Goal: Task Accomplishment & Management: Manage account settings

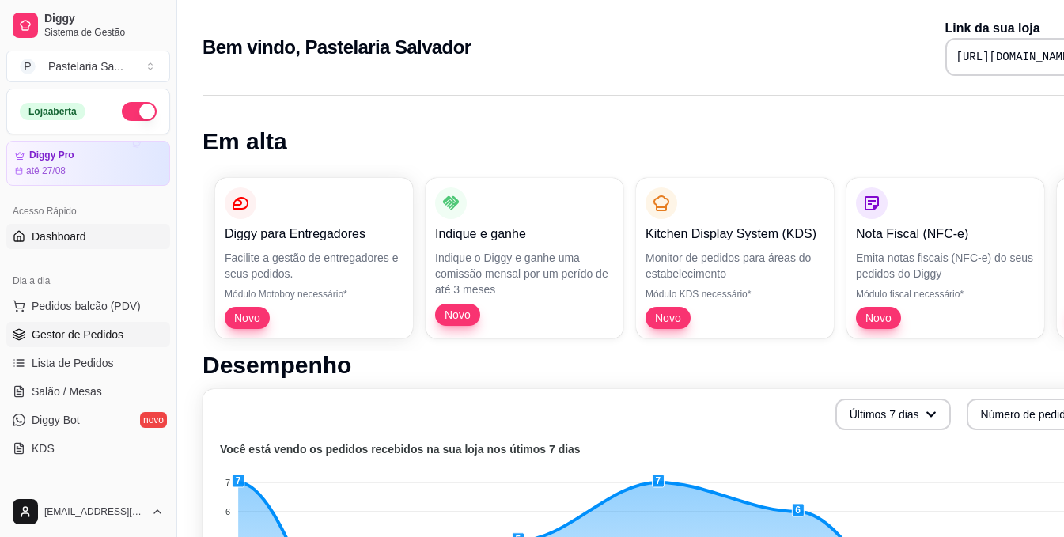
click at [134, 334] on link "Gestor de Pedidos" at bounding box center [88, 334] width 164 height 25
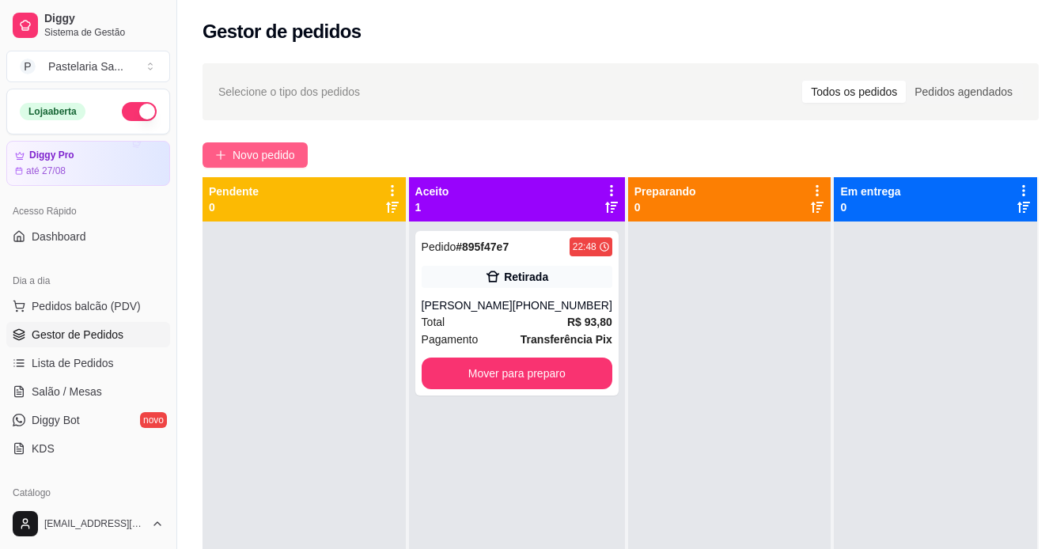
click at [263, 162] on span "Novo pedido" at bounding box center [264, 154] width 62 height 17
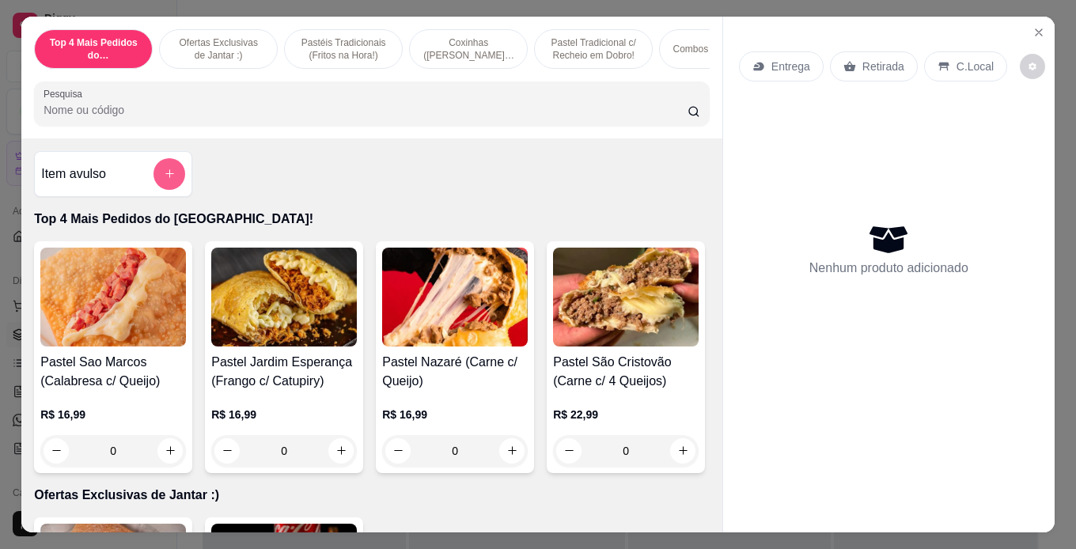
click at [173, 181] on button "add-separate-item" at bounding box center [169, 174] width 32 height 32
click at [181, 151] on div "Item avulso Top 4 Mais Pedidos do [GEOGRAPHIC_DATA]! Pastel Sao Marcos (Calabre…" at bounding box center [371, 335] width 701 height 394
click at [167, 190] on button "add-separate-item" at bounding box center [169, 174] width 32 height 32
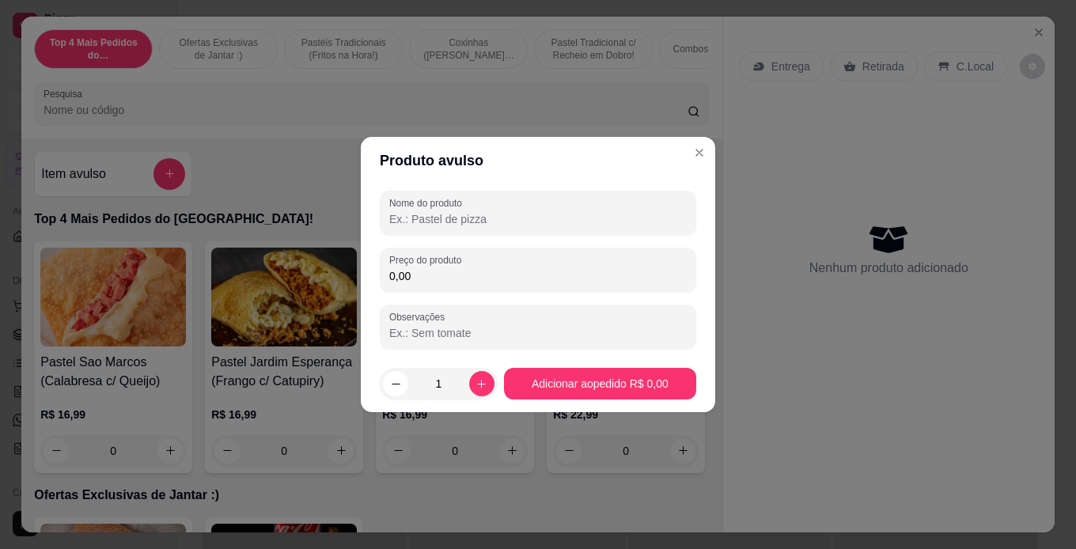
click at [520, 215] on input "Nome do produto" at bounding box center [537, 219] width 297 height 16
type input "canela"
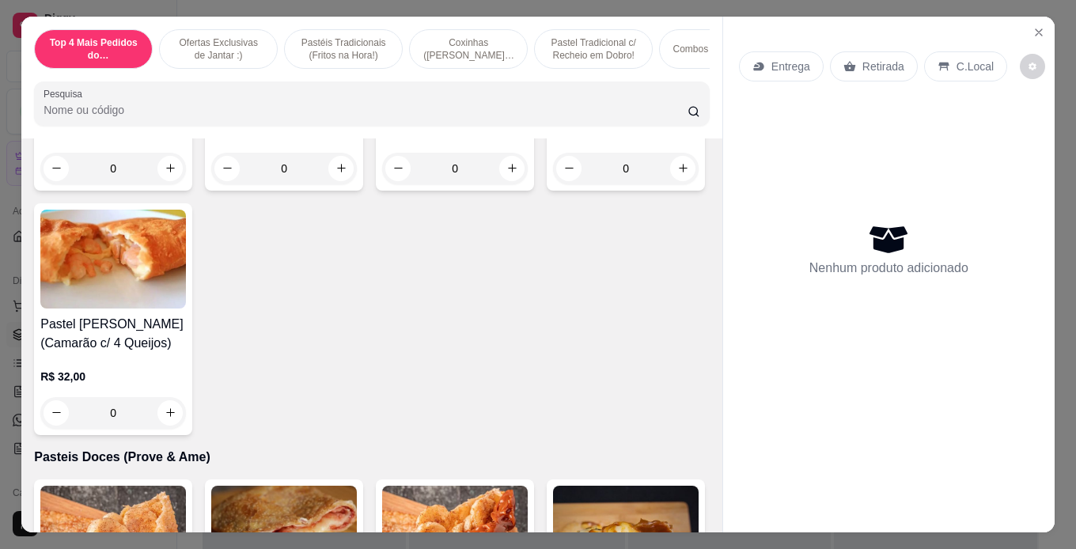
scroll to position [4746, 0]
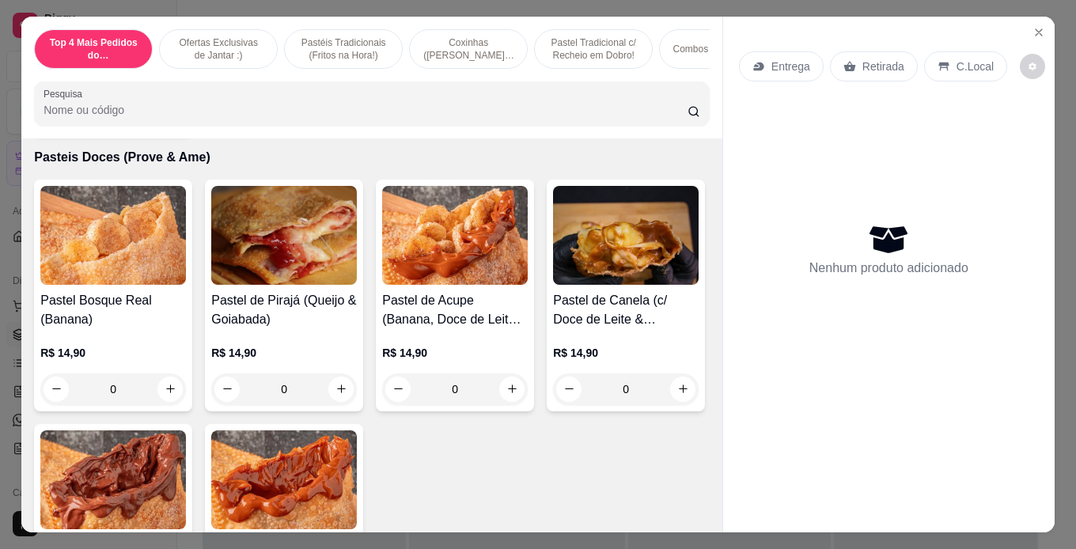
drag, startPoint x: 547, startPoint y: 297, endPoint x: 490, endPoint y: 319, distance: 61.1
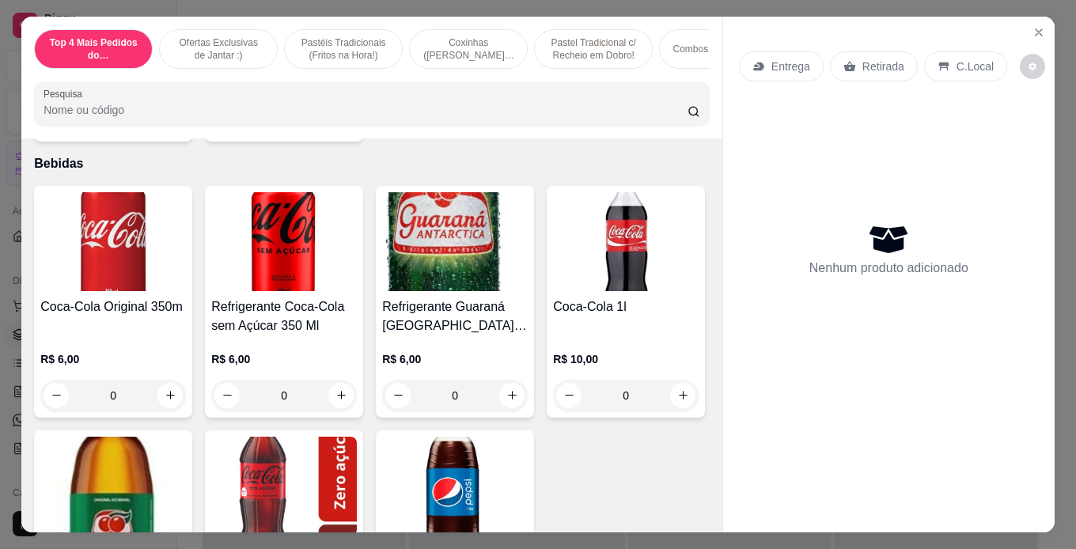
scroll to position [5695, 0]
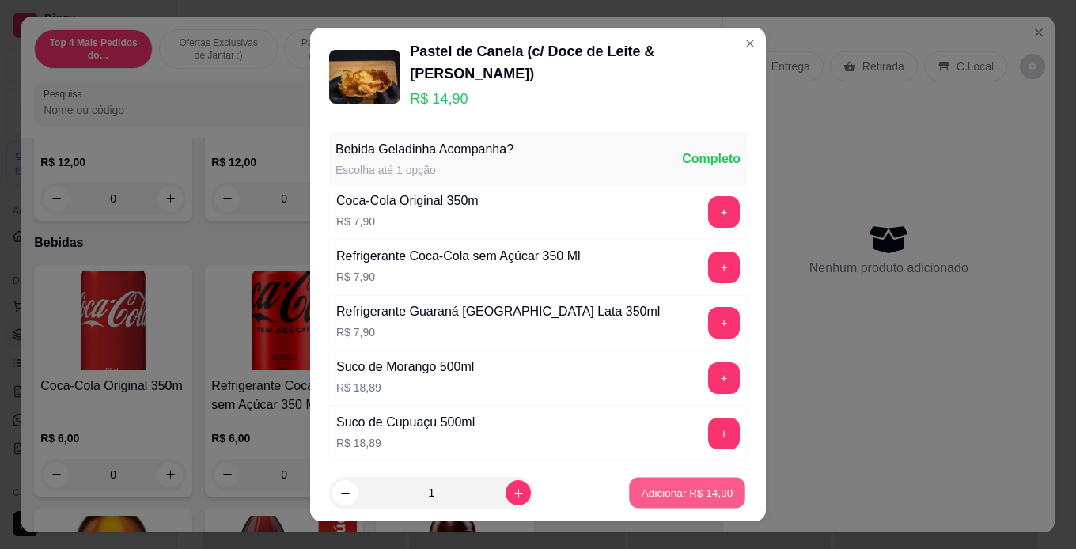
click at [691, 493] on p "Adicionar R$ 14,90" at bounding box center [687, 493] width 92 height 15
type input "1"
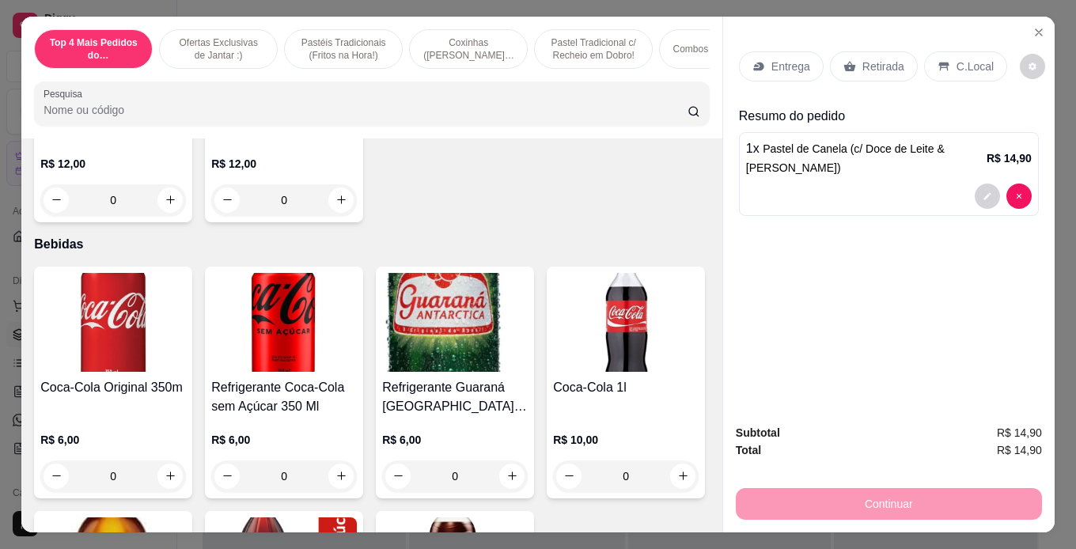
click at [876, 69] on div "Retirada" at bounding box center [874, 66] width 88 height 30
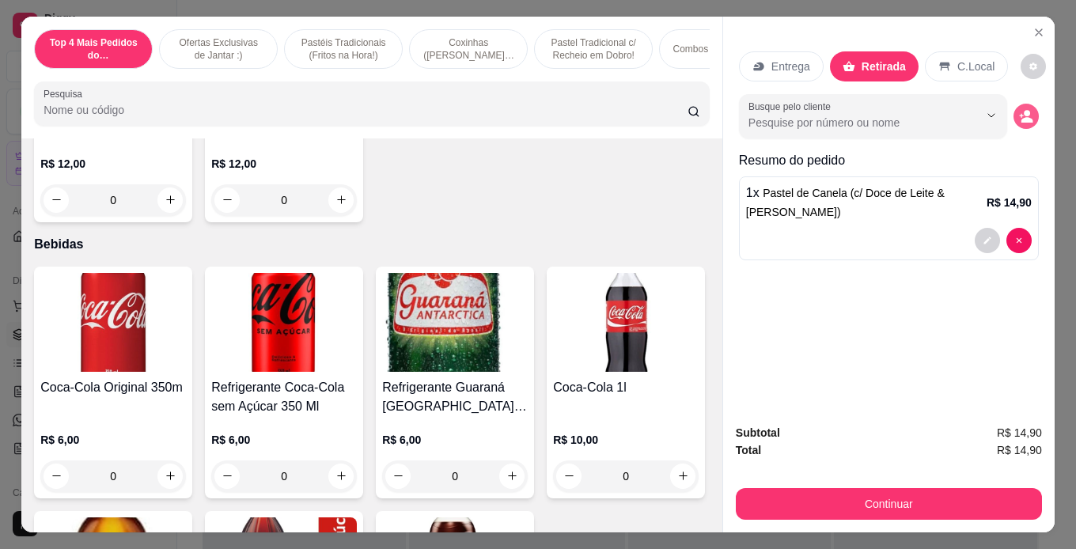
click at [1020, 123] on div "Busque pelo cliente" at bounding box center [889, 116] width 300 height 44
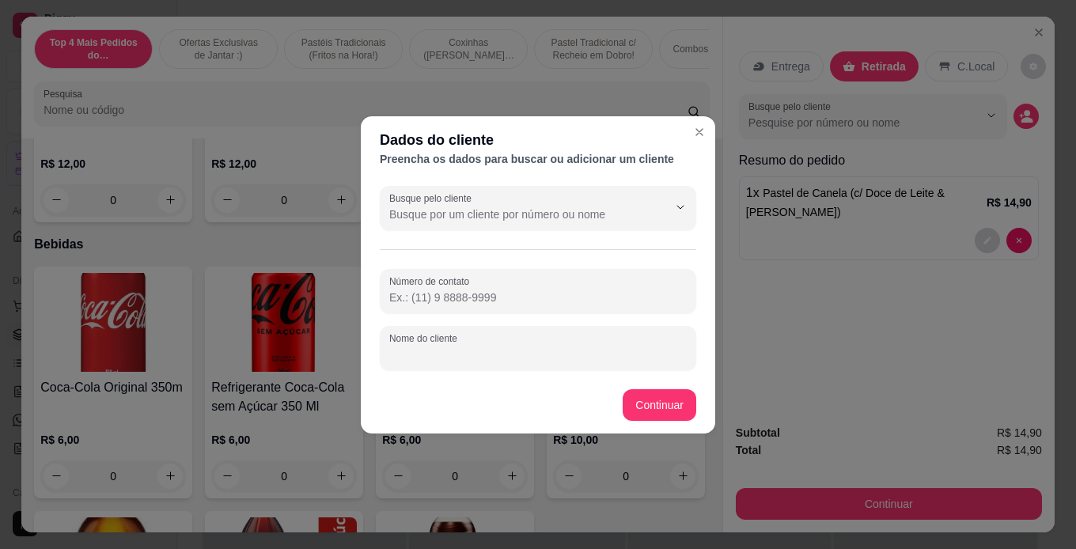
click at [507, 354] on input "Nome do cliente" at bounding box center [537, 354] width 297 height 16
type input "[PERSON_NAME]"
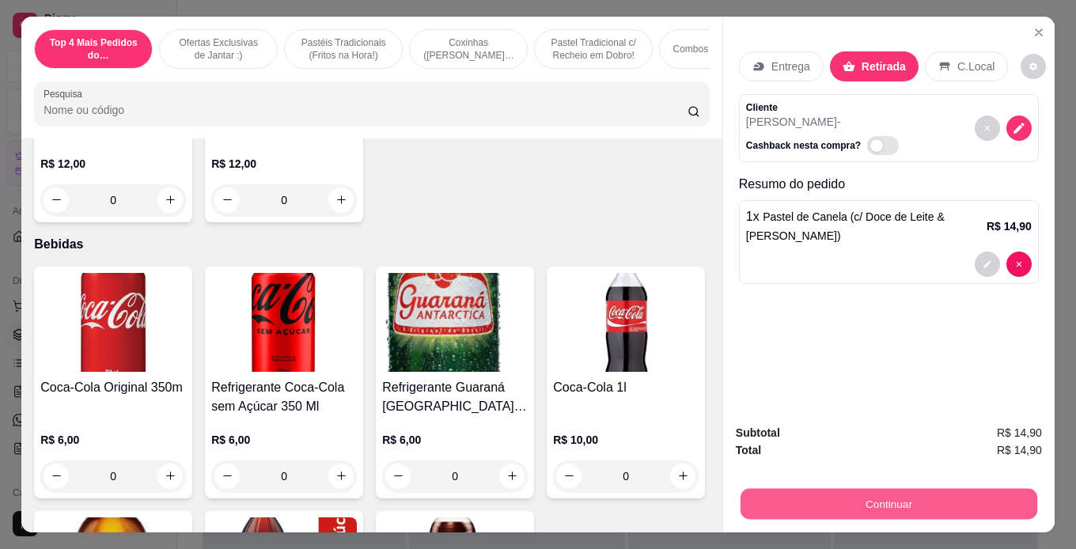
click at [963, 494] on button "Continuar" at bounding box center [888, 504] width 297 height 31
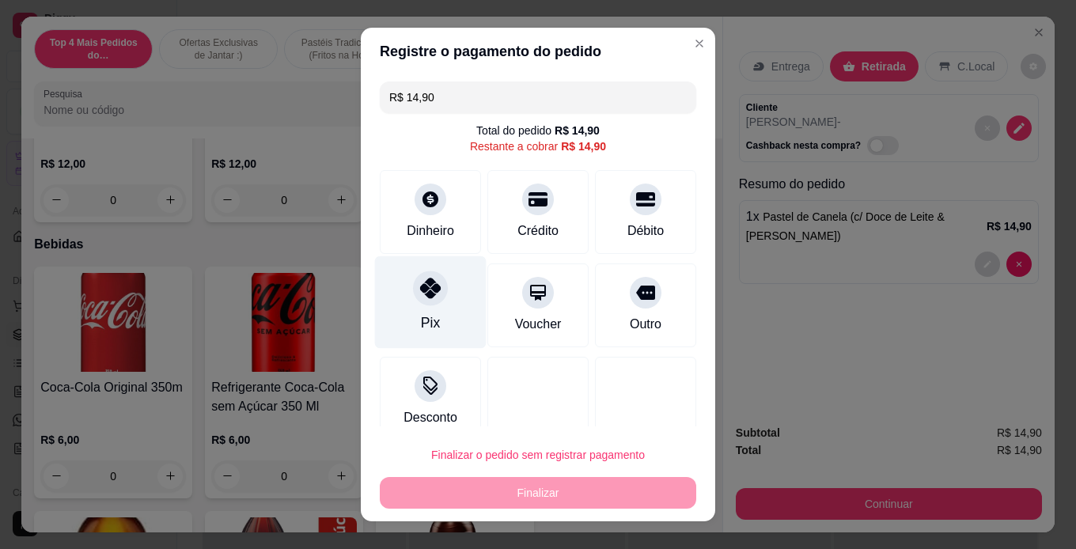
click at [420, 312] on div "Pix" at bounding box center [431, 301] width 112 height 93
type input "R$ 0,00"
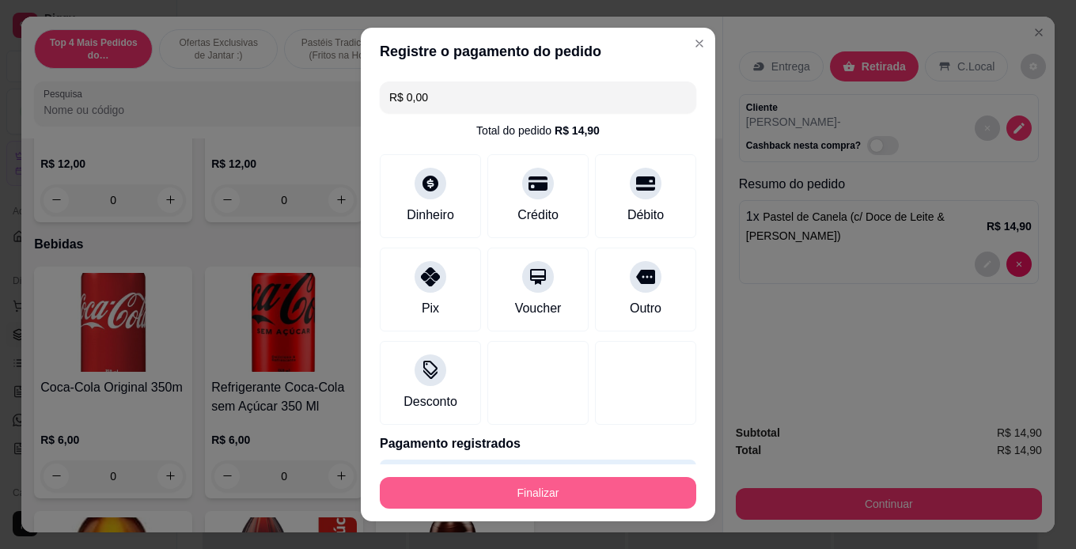
click at [524, 479] on button "Finalizar" at bounding box center [538, 493] width 316 height 32
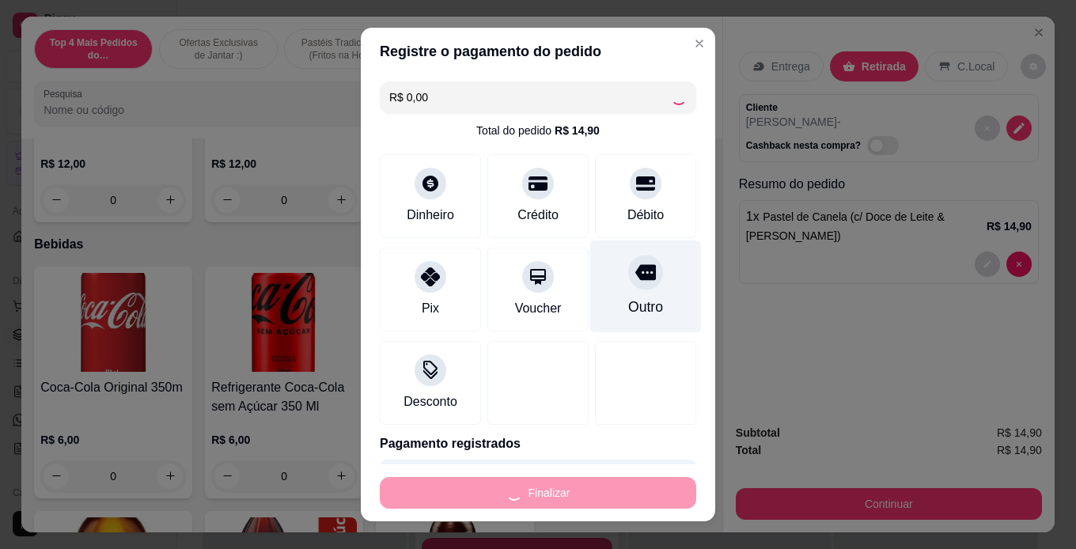
type input "0"
type input "-R$ 14,90"
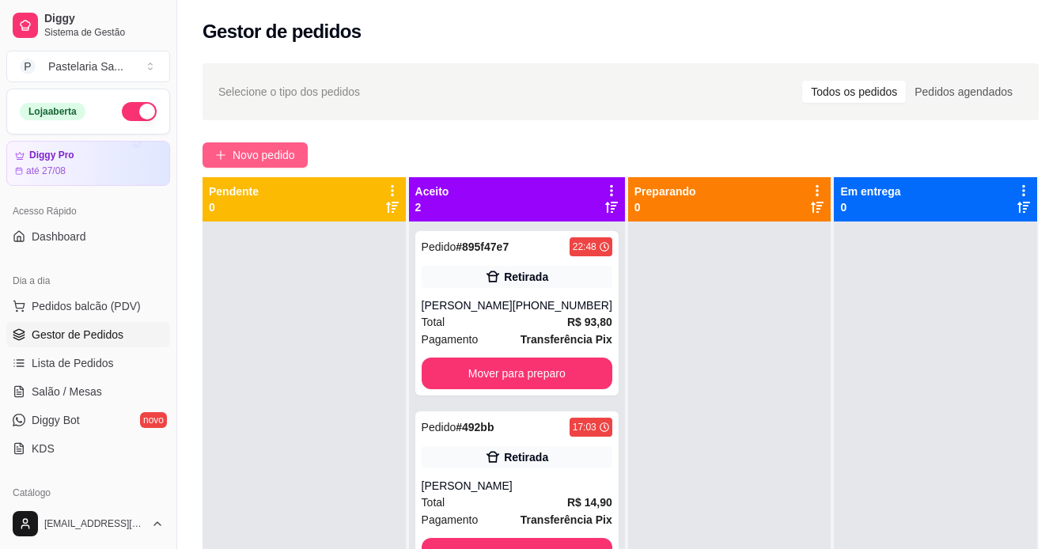
click at [271, 151] on span "Novo pedido" at bounding box center [264, 154] width 62 height 17
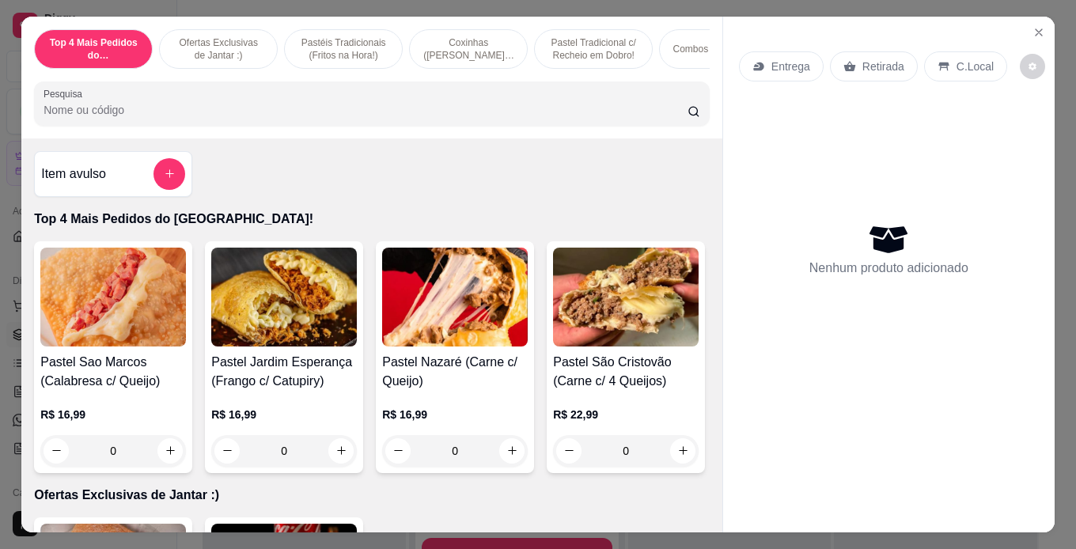
drag, startPoint x: 266, startPoint y: 185, endPoint x: 653, endPoint y: 270, distance: 395.9
click at [654, 269] on div "Pastel Sao Marcos (Calabresa c/ Queijo) R$ 16,99 0 Pastel Jardim Esperança (Fra…" at bounding box center [371, 357] width 675 height 232
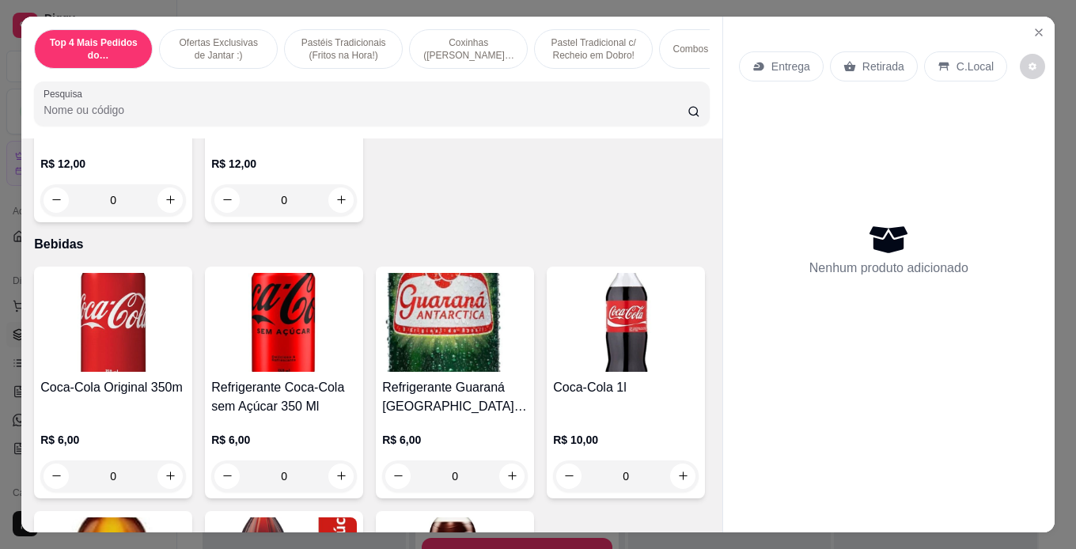
scroll to position [5695, 0]
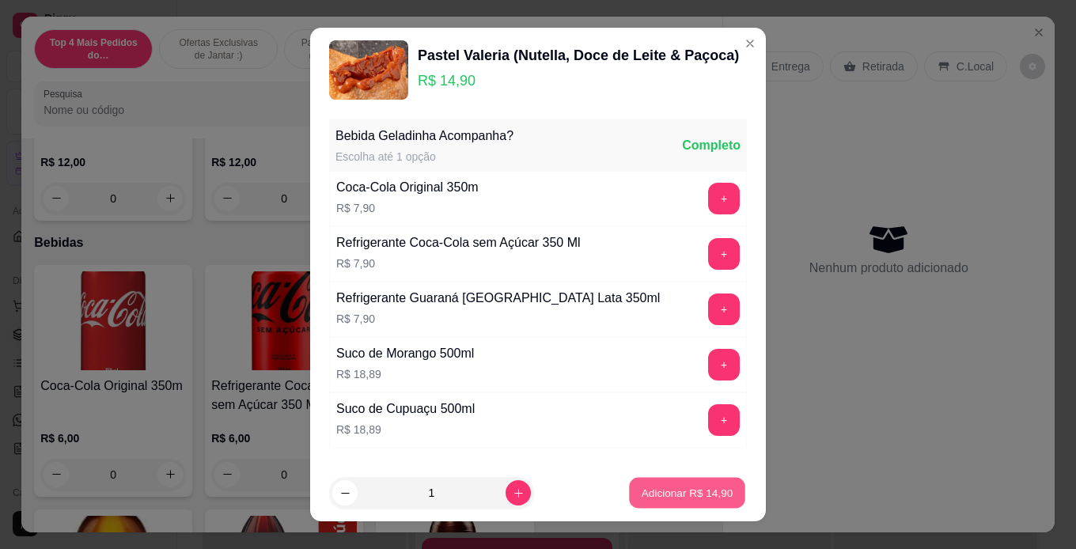
click at [645, 493] on p "Adicionar R$ 14,90" at bounding box center [687, 493] width 92 height 15
type input "1"
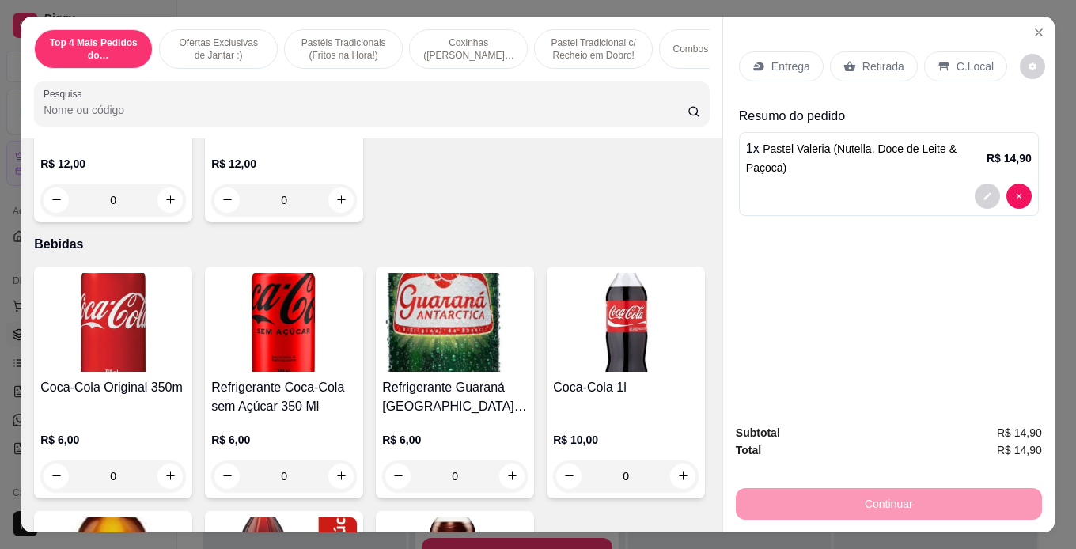
click at [862, 64] on p "Retirada" at bounding box center [883, 67] width 42 height 16
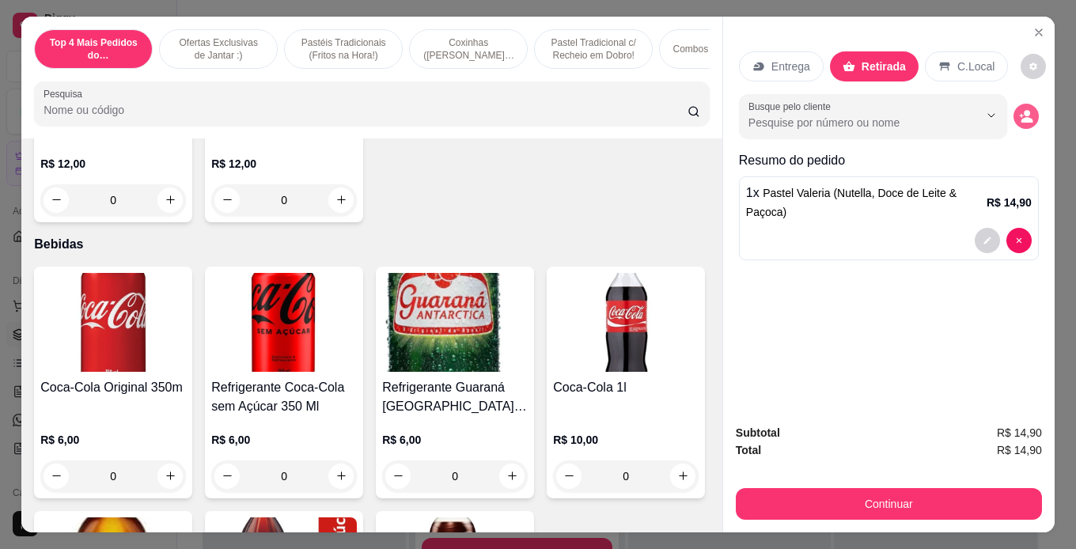
click at [1021, 117] on icon "decrease-product-quantity" at bounding box center [1027, 120] width 12 height 6
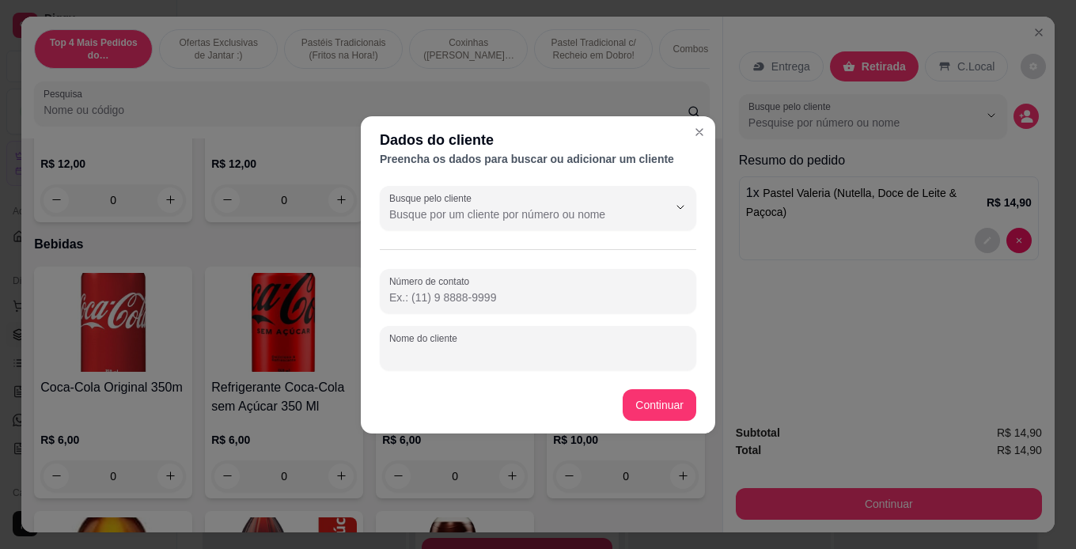
click at [558, 354] on input "Nome do cliente" at bounding box center [537, 354] width 297 height 16
type input "ruan"
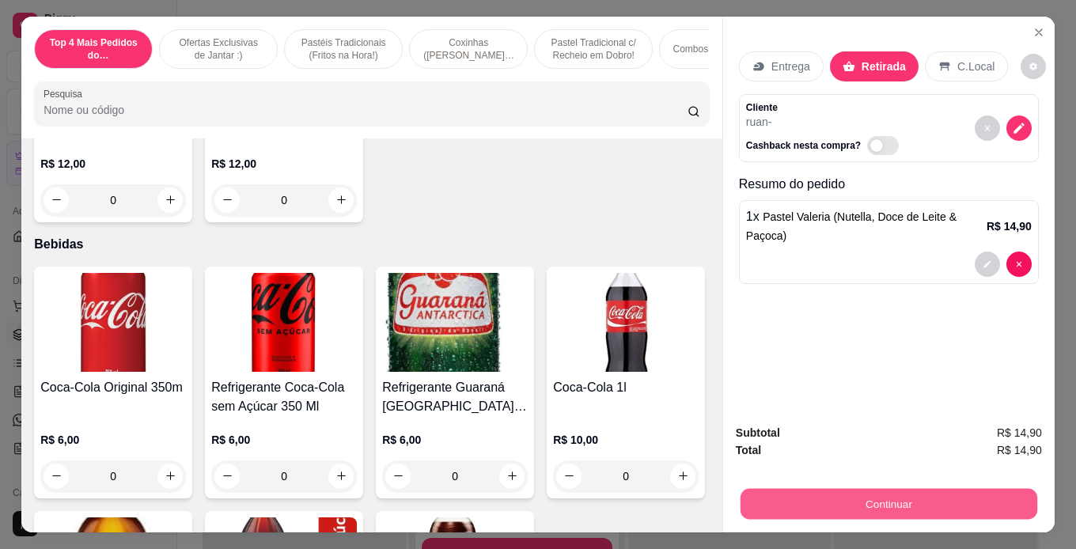
click at [950, 489] on button "Continuar" at bounding box center [888, 504] width 297 height 31
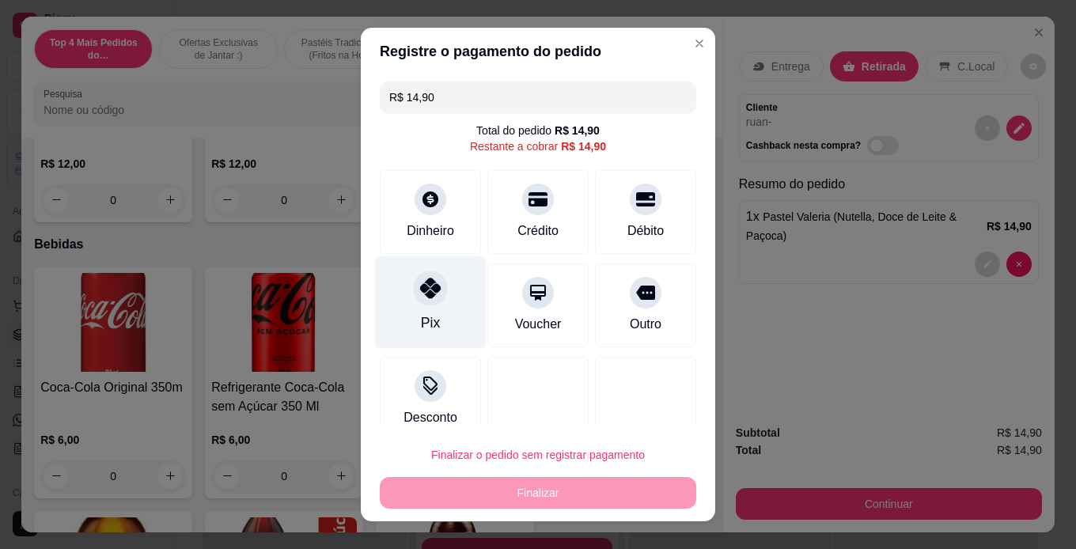
drag, startPoint x: 396, startPoint y: 297, endPoint x: 417, endPoint y: 305, distance: 22.3
click at [399, 297] on div "Pix" at bounding box center [431, 301] width 112 height 93
type input "R$ 0,00"
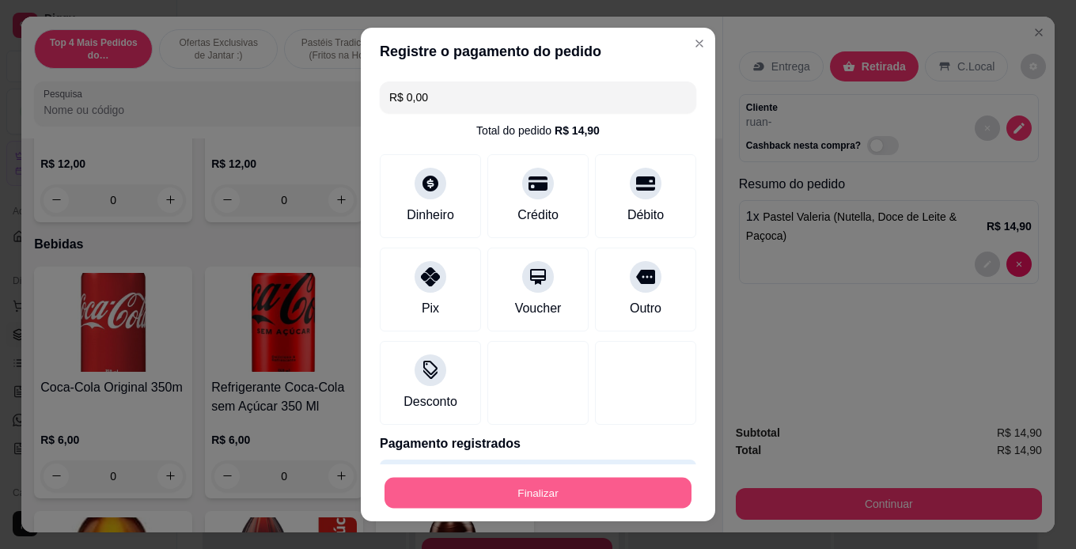
click at [604, 485] on button "Finalizar" at bounding box center [537, 493] width 307 height 31
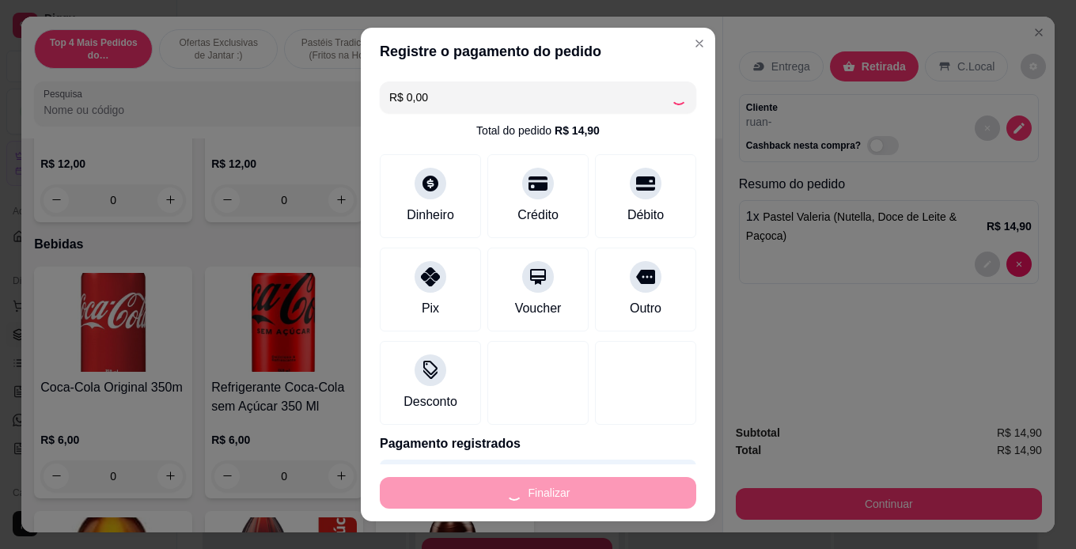
type input "0"
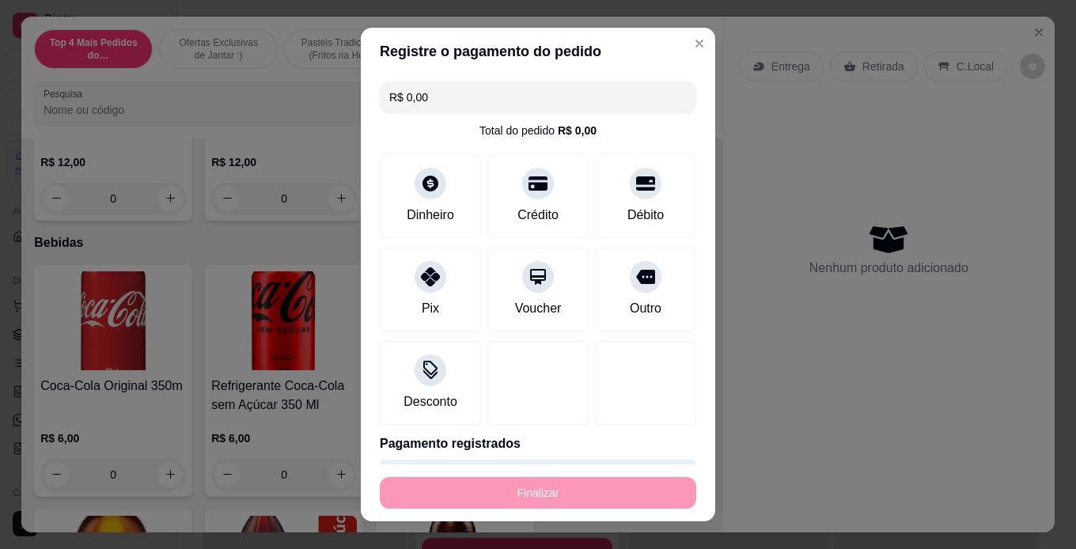
type input "-R$ 14,90"
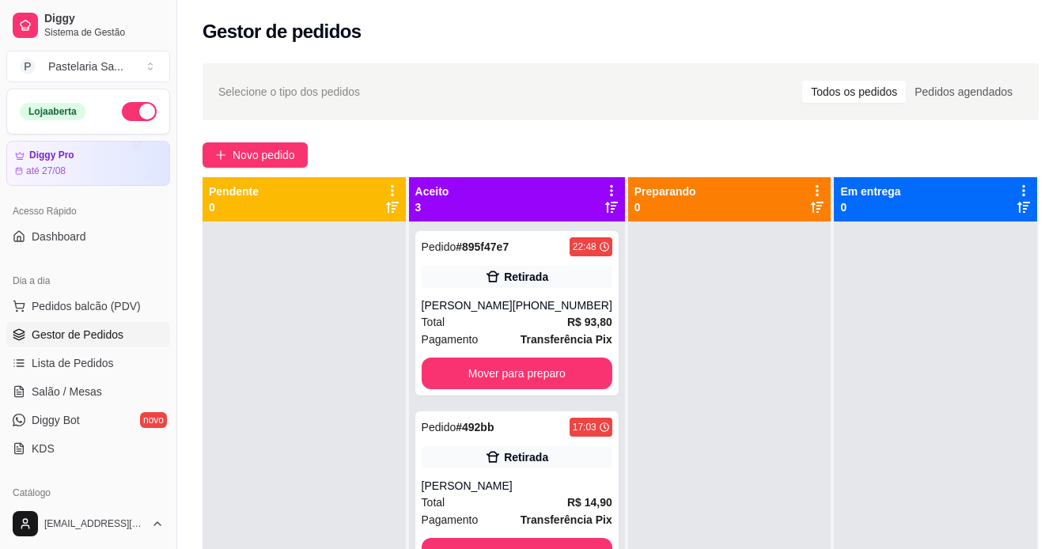
drag, startPoint x: 248, startPoint y: 147, endPoint x: 499, endPoint y: 132, distance: 251.2
click at [499, 132] on div "Selecione o tipo dos pedidos Todos os pedidos Pedidos agendados Novo pedido Pen…" at bounding box center [620, 399] width 887 height 691
click at [256, 155] on span "Novo pedido" at bounding box center [264, 154] width 62 height 17
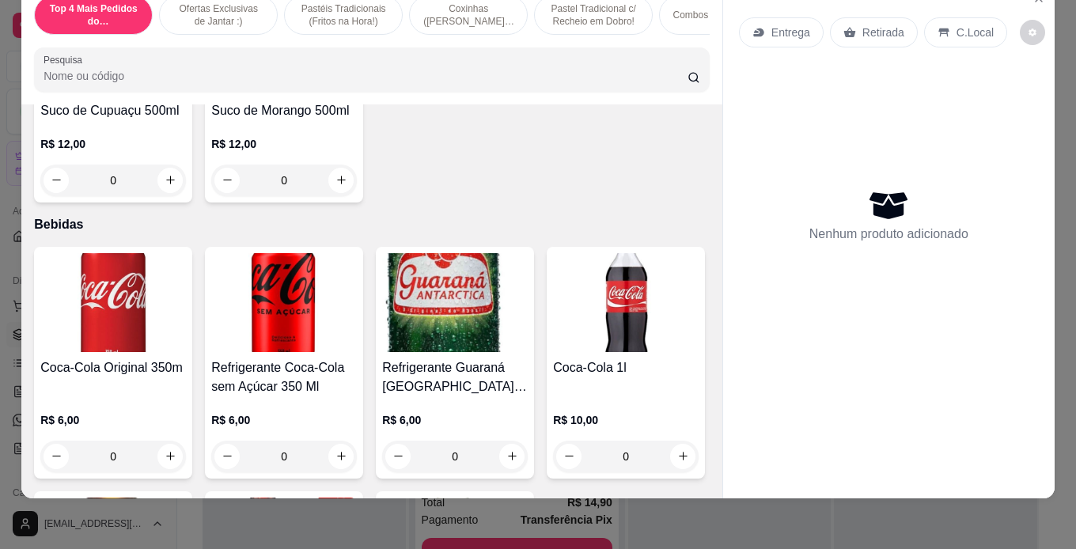
scroll to position [5616, 0]
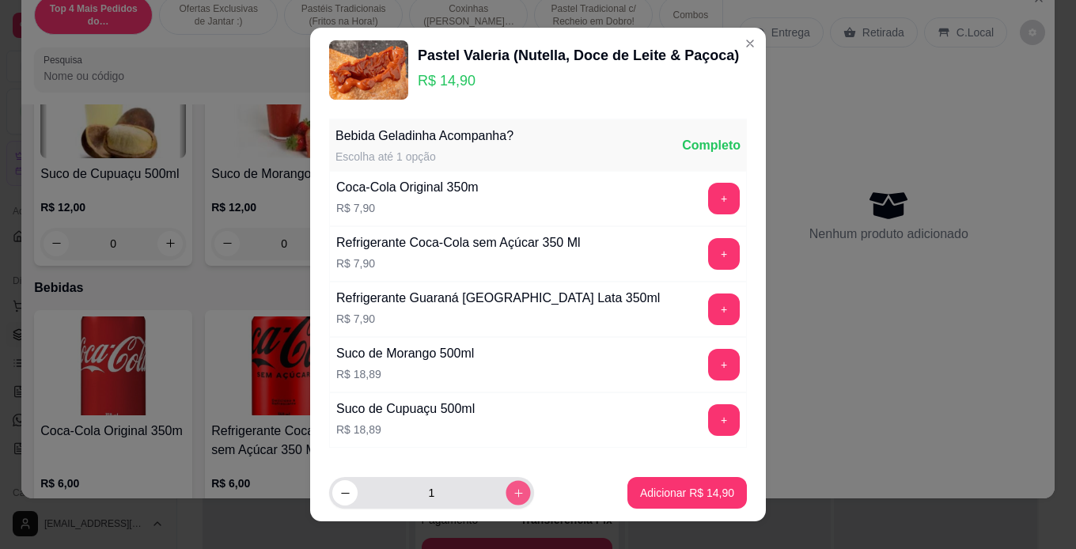
click at [505, 484] on button "increase-product-quantity" at bounding box center [517, 493] width 25 height 25
type input "2"
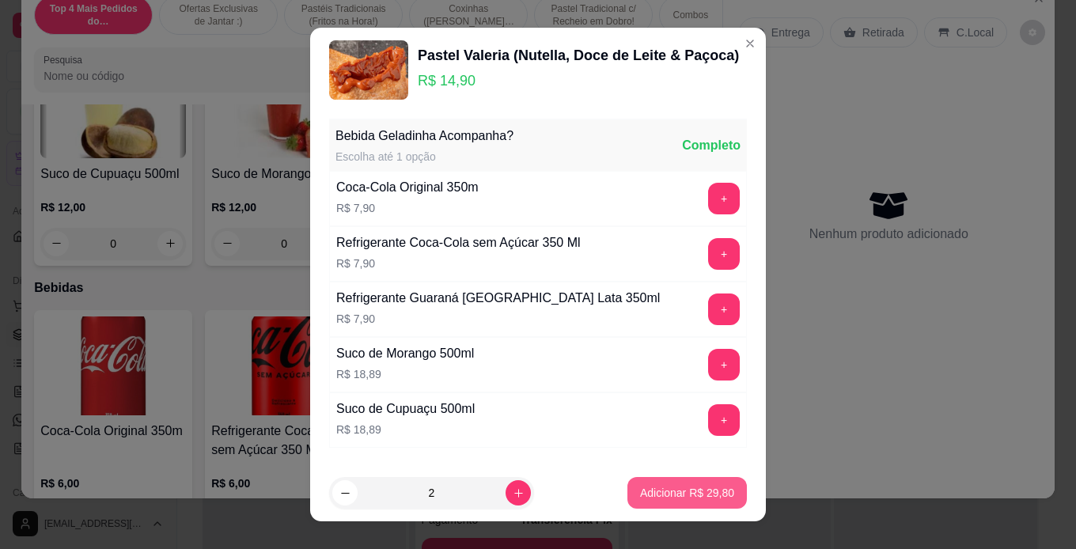
click at [661, 494] on p "Adicionar R$ 29,80" at bounding box center [687, 493] width 94 height 16
type input "2"
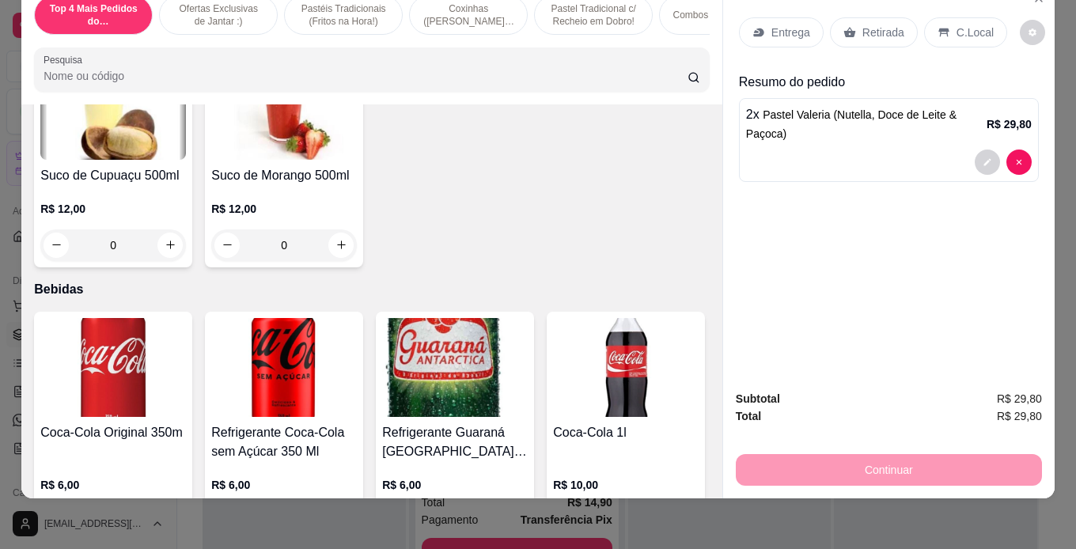
click at [840, 30] on div "Retirada" at bounding box center [874, 32] width 88 height 30
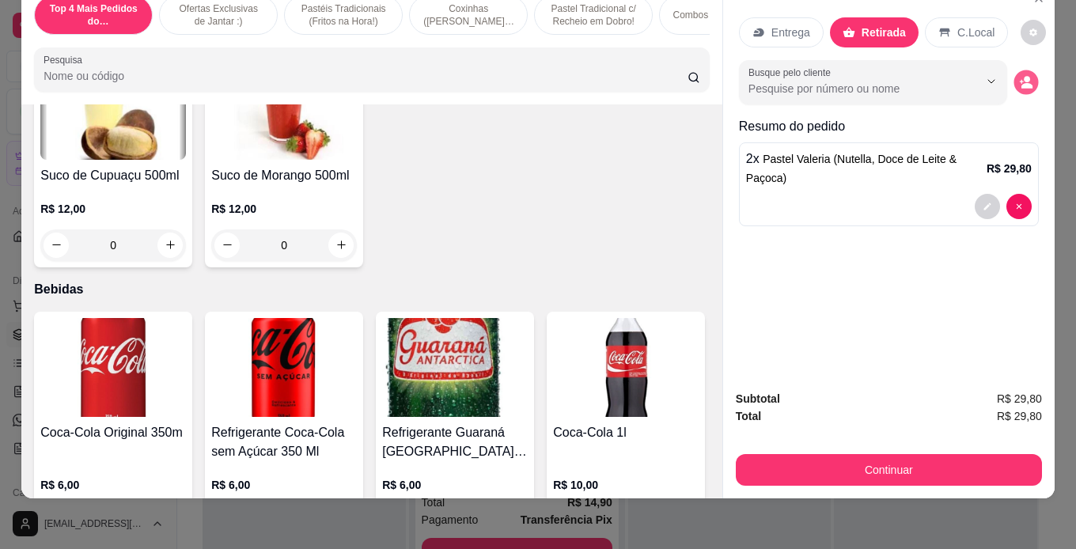
click at [1024, 83] on icon "decrease-product-quantity" at bounding box center [1026, 86] width 11 height 6
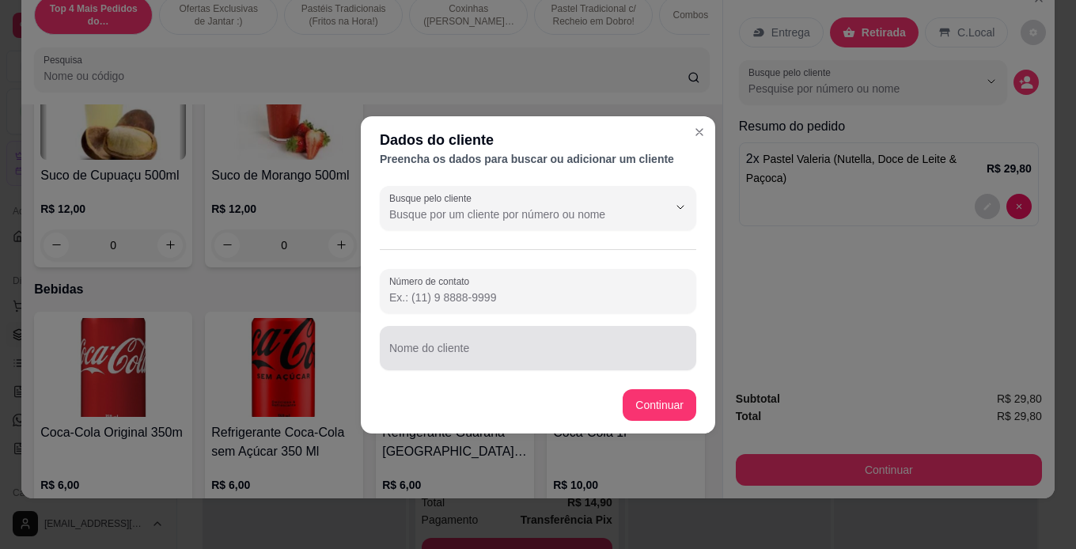
drag, startPoint x: 576, startPoint y: 363, endPoint x: 536, endPoint y: 324, distance: 55.4
click at [576, 362] on div at bounding box center [537, 348] width 297 height 32
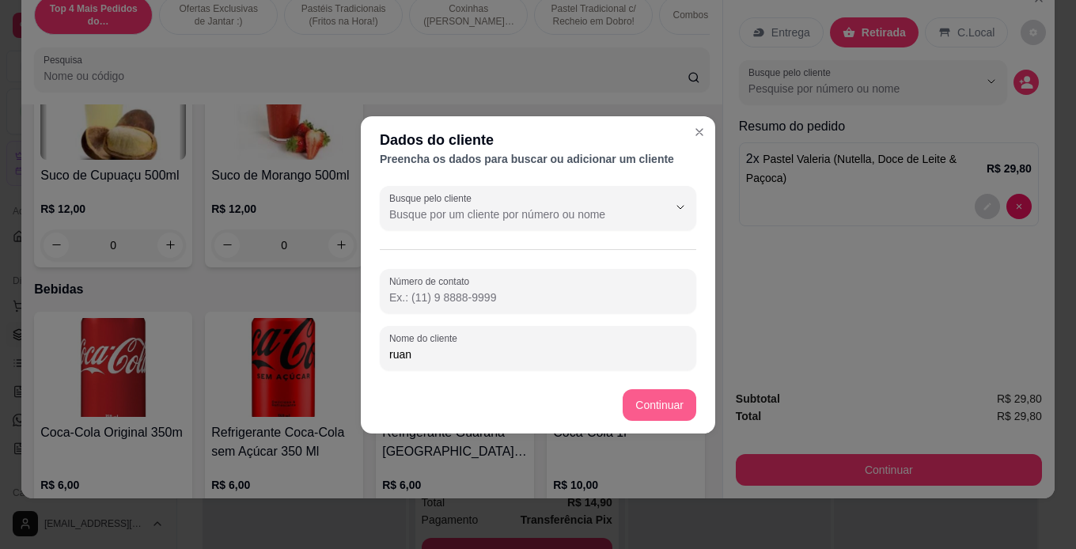
type input "ruan"
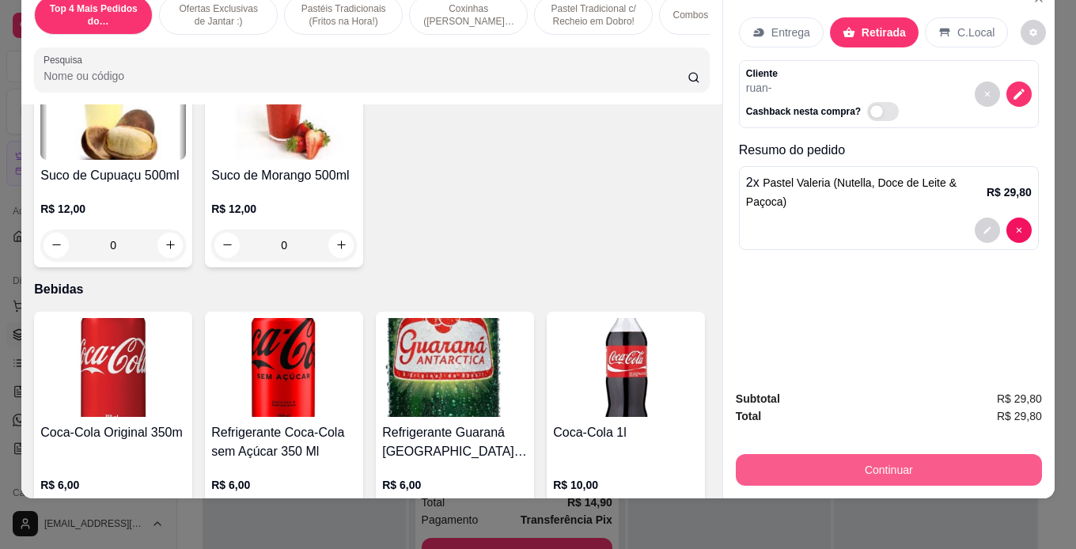
click at [904, 465] on button "Continuar" at bounding box center [889, 470] width 306 height 32
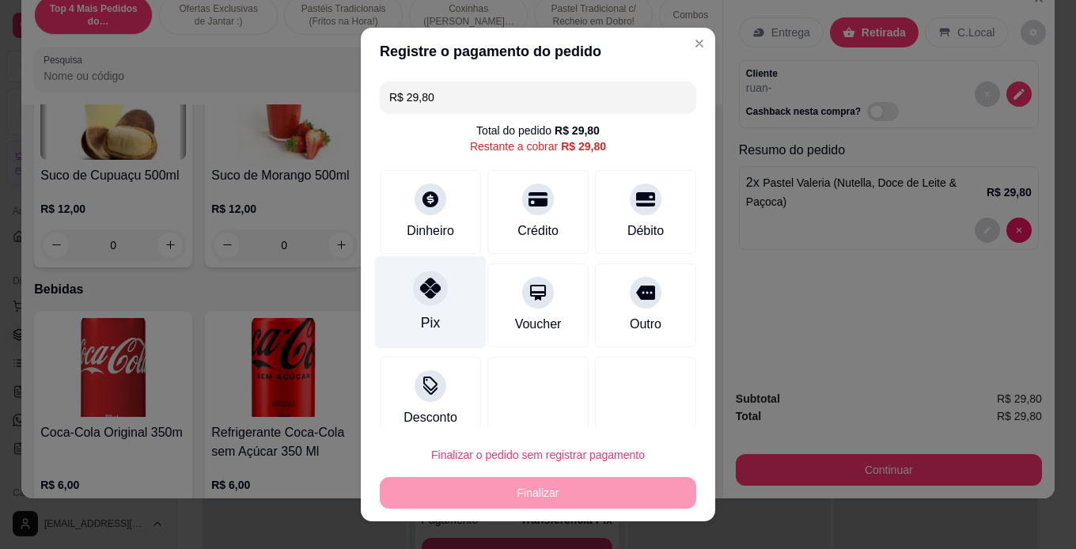
drag, startPoint x: 392, startPoint y: 305, endPoint x: 445, endPoint y: 339, distance: 63.0
click at [393, 304] on div "Pix" at bounding box center [430, 305] width 101 height 84
type input "R$ 0,00"
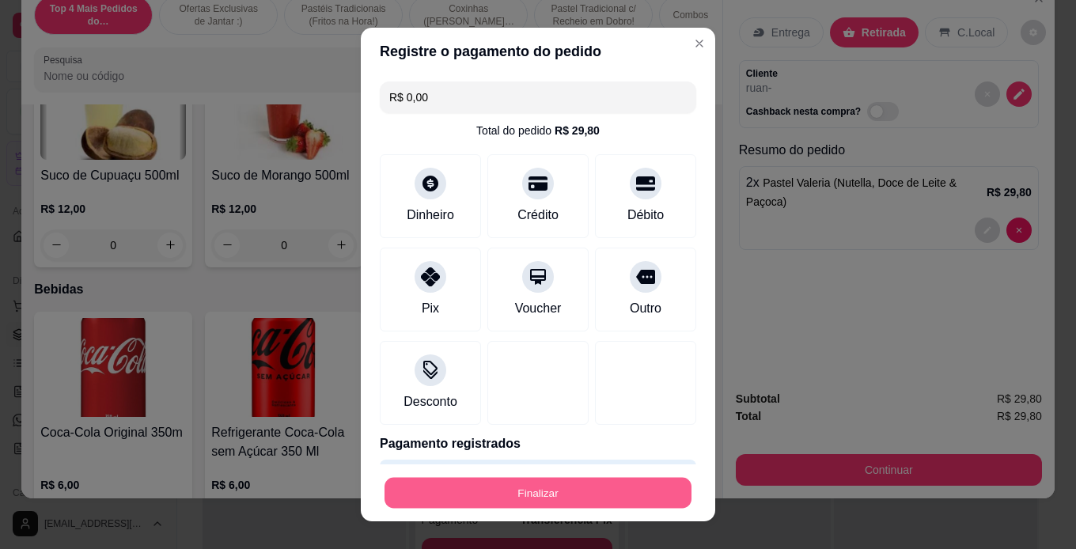
click at [592, 497] on button "Finalizar" at bounding box center [537, 493] width 307 height 31
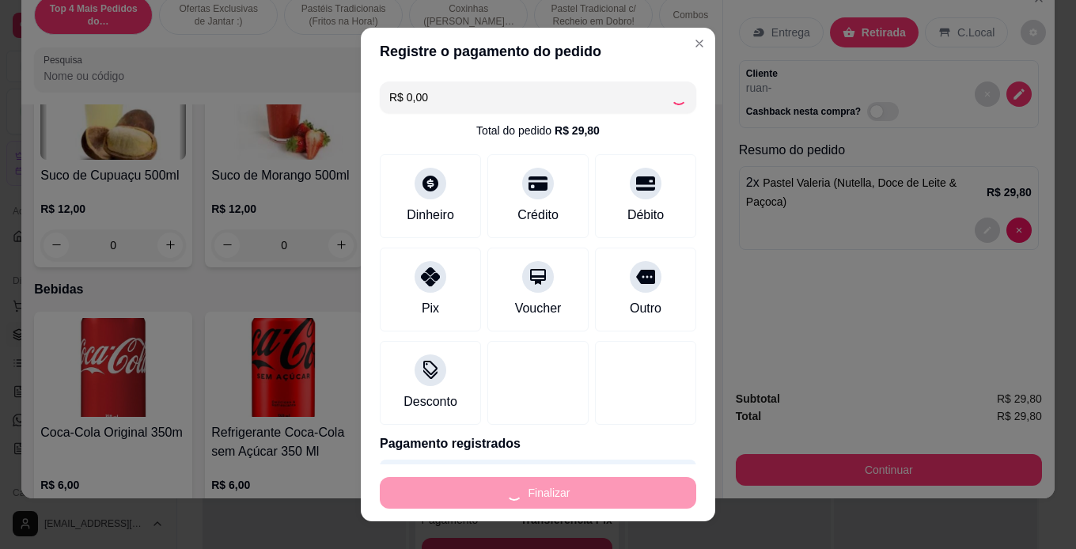
type input "0"
type input "-R$ 29,80"
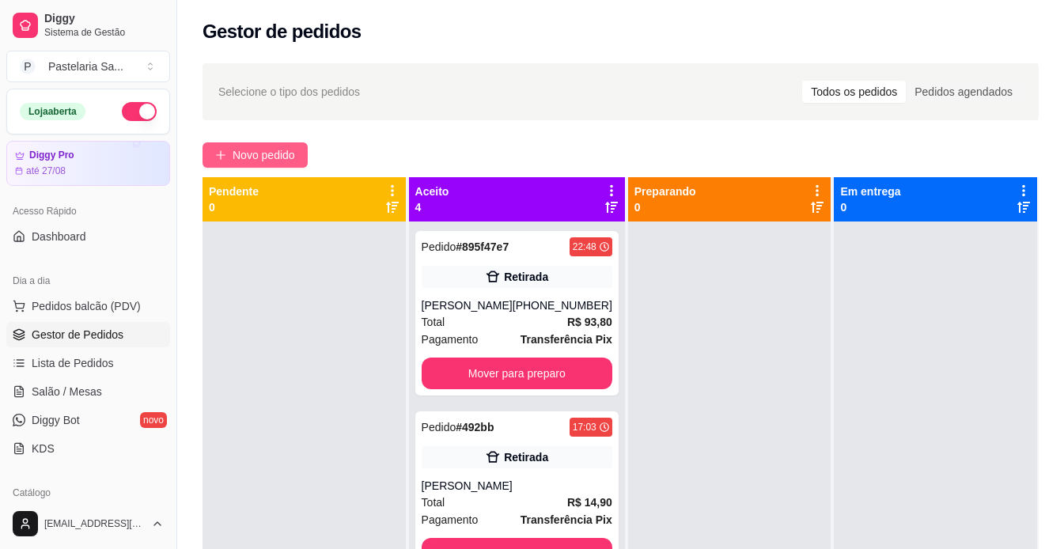
click at [277, 157] on span "Novo pedido" at bounding box center [264, 154] width 62 height 17
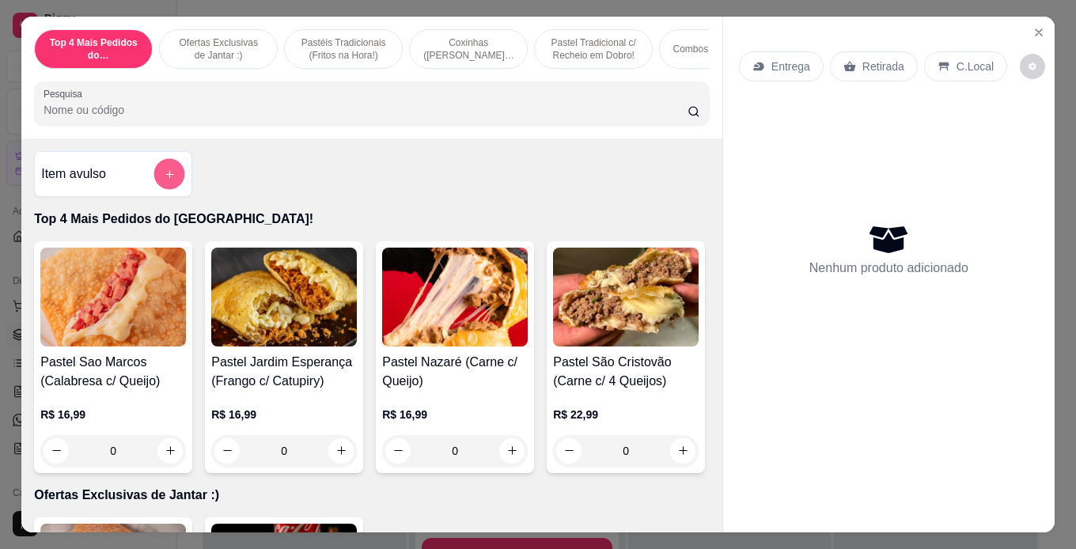
click at [166, 187] on button "add-separate-item" at bounding box center [169, 173] width 31 height 31
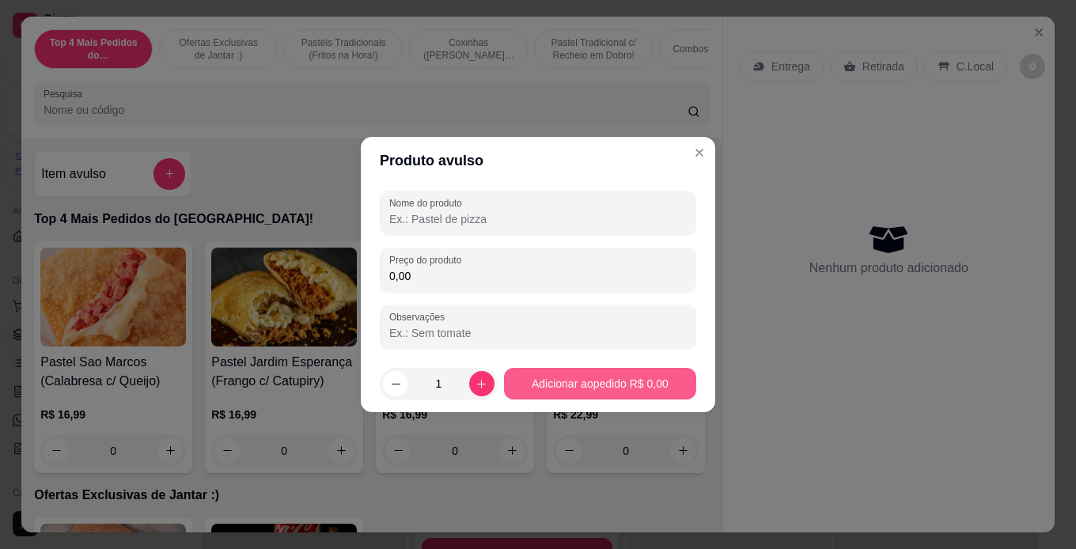
click at [527, 392] on button "Adicionar ao pedido R$ 0,00" at bounding box center [600, 384] width 192 height 32
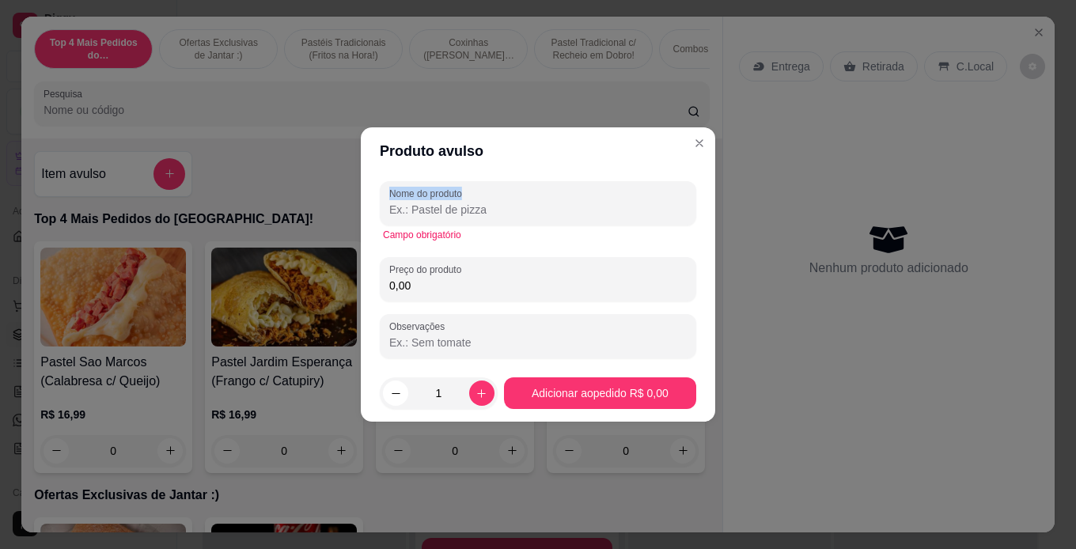
drag, startPoint x: 736, startPoint y: 194, endPoint x: 732, endPoint y: 180, distance: 14.8
click at [738, 191] on div "Produto avulso Nome do produto Campo obrigatório Preço do produto 0,00 Observaç…" at bounding box center [538, 274] width 1076 height 549
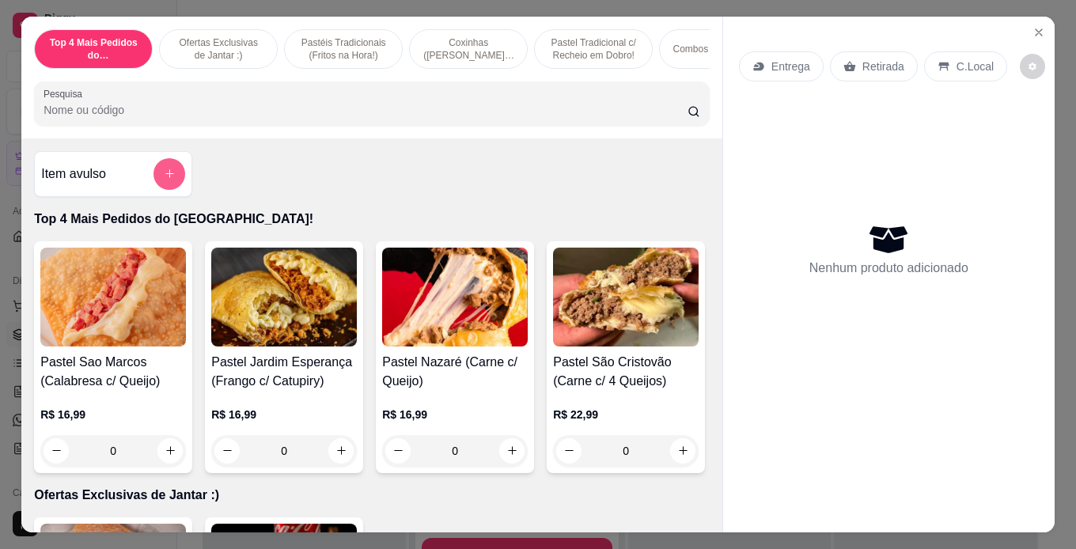
click at [173, 180] on button "add-separate-item" at bounding box center [169, 174] width 32 height 32
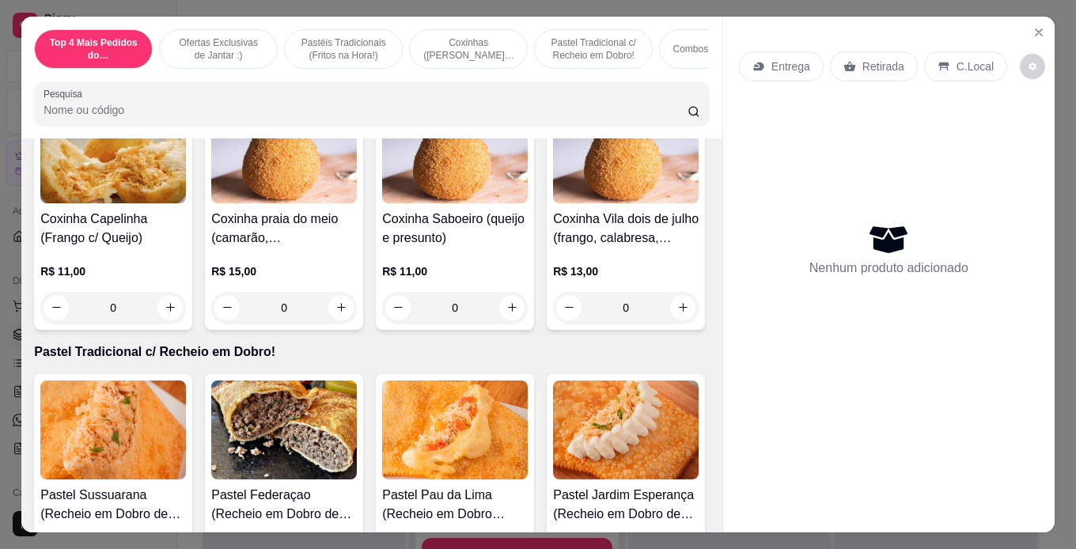
scroll to position [1661, 0]
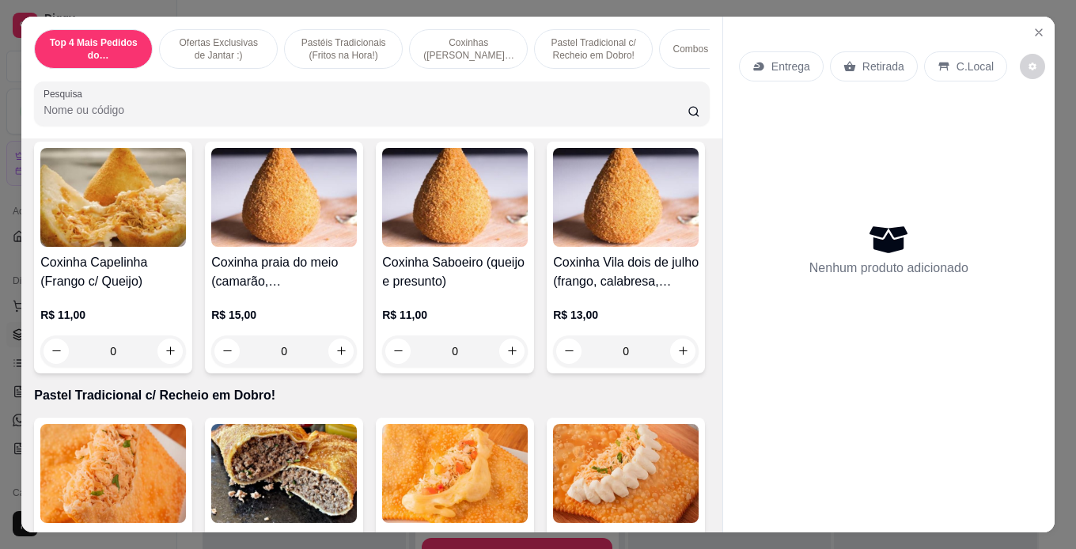
click at [333, 123] on div "0" at bounding box center [284, 107] width 146 height 32
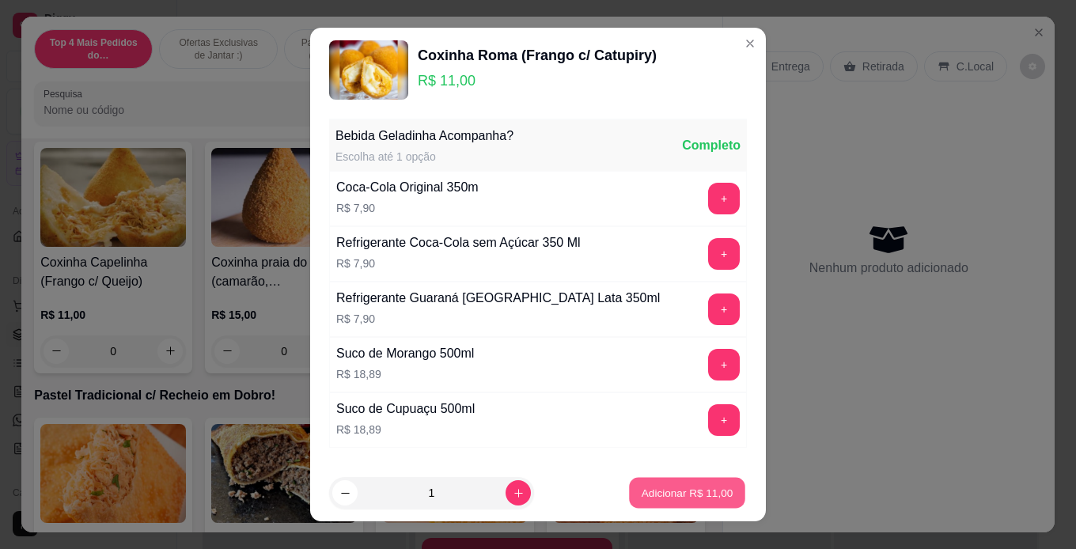
click at [687, 483] on button "Adicionar R$ 11,00" at bounding box center [687, 493] width 116 height 31
type input "1"
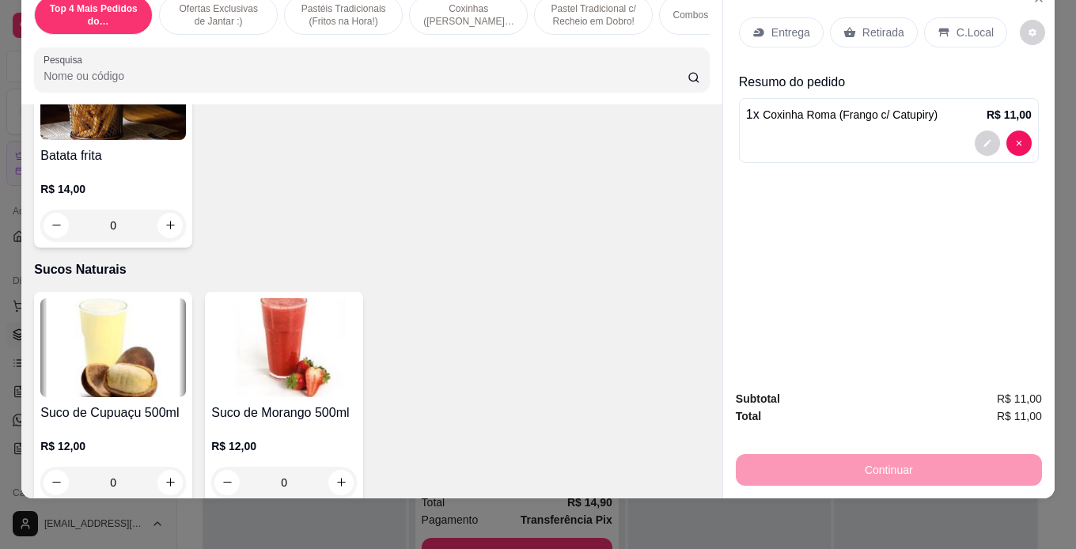
scroll to position [5774, 0]
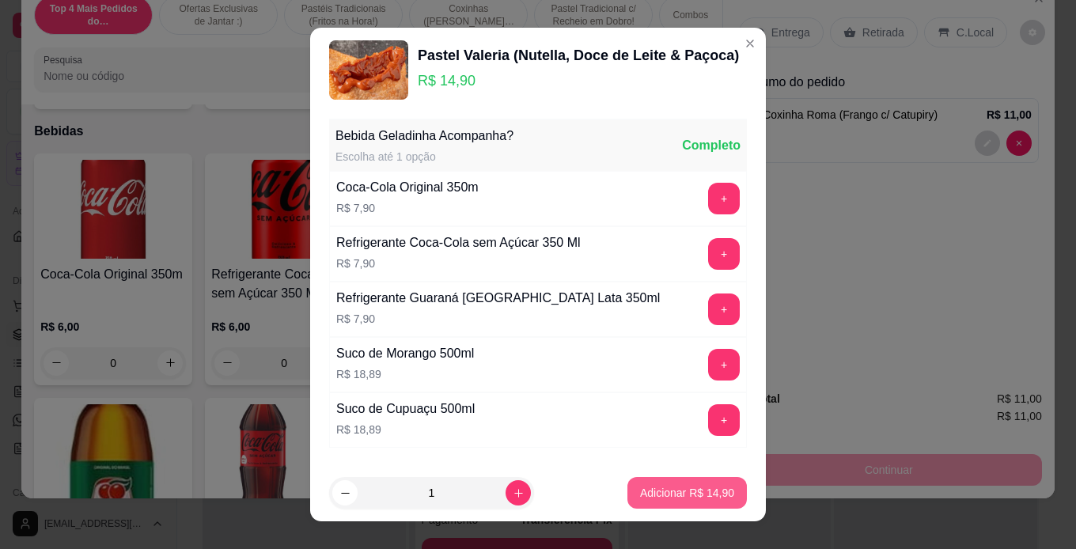
click at [653, 501] on button "Adicionar R$ 14,90" at bounding box center [686, 493] width 119 height 32
type input "1"
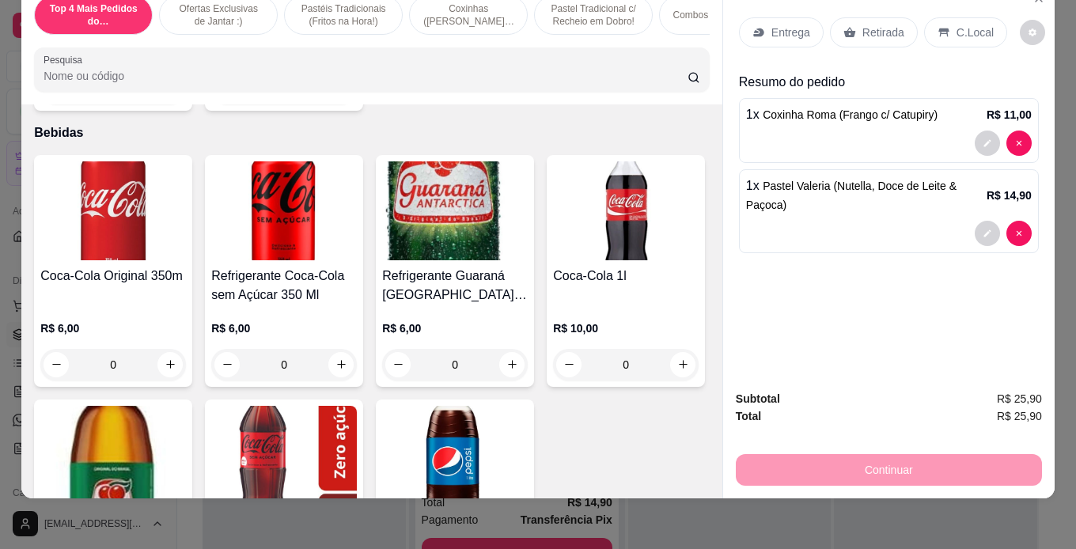
click at [885, 32] on div "Retirada" at bounding box center [874, 32] width 88 height 30
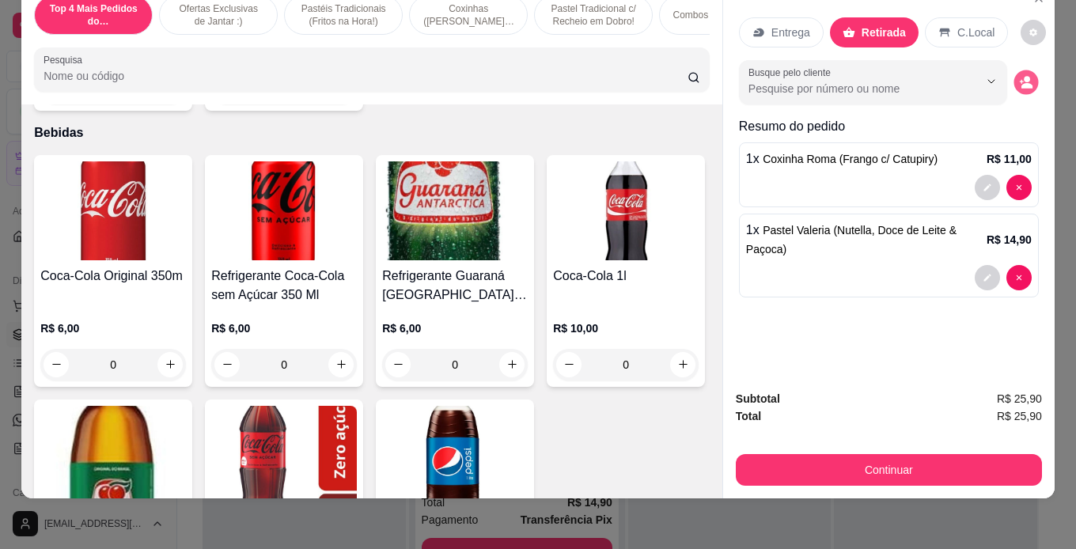
click at [1021, 83] on icon "decrease-product-quantity" at bounding box center [1026, 86] width 11 height 6
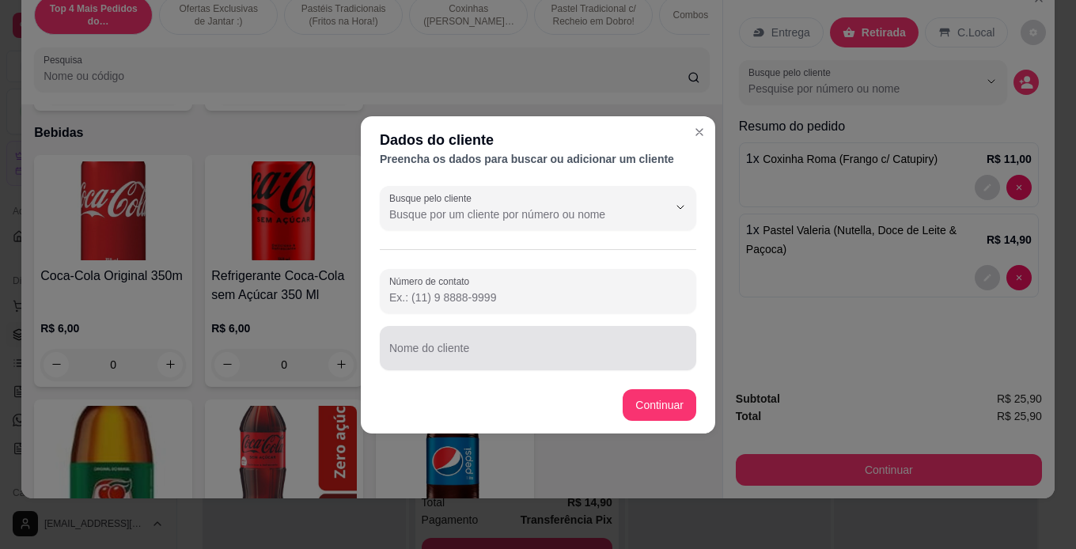
click at [489, 367] on div "Nome do cliente" at bounding box center [538, 348] width 316 height 44
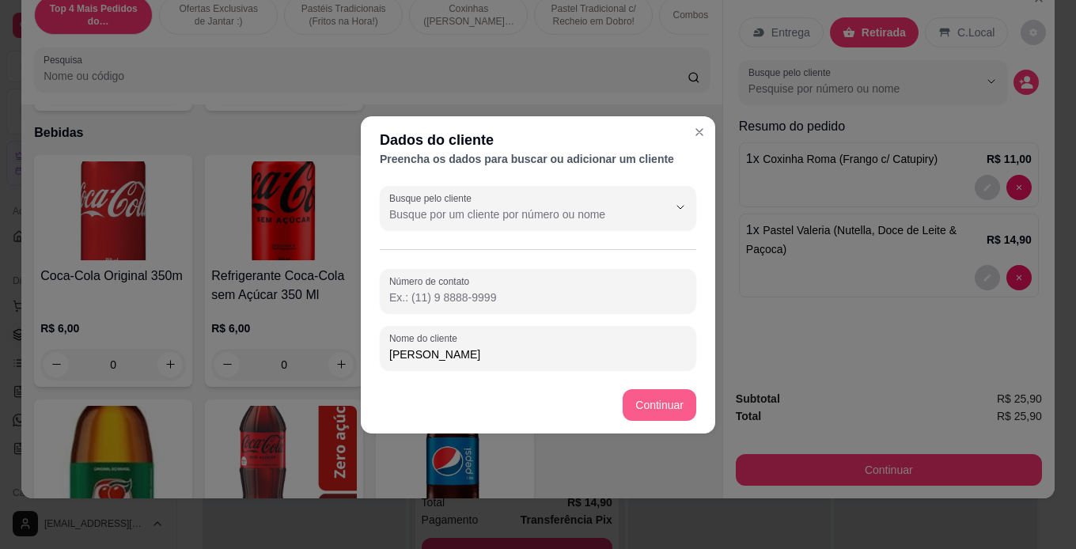
type input "[PERSON_NAME]"
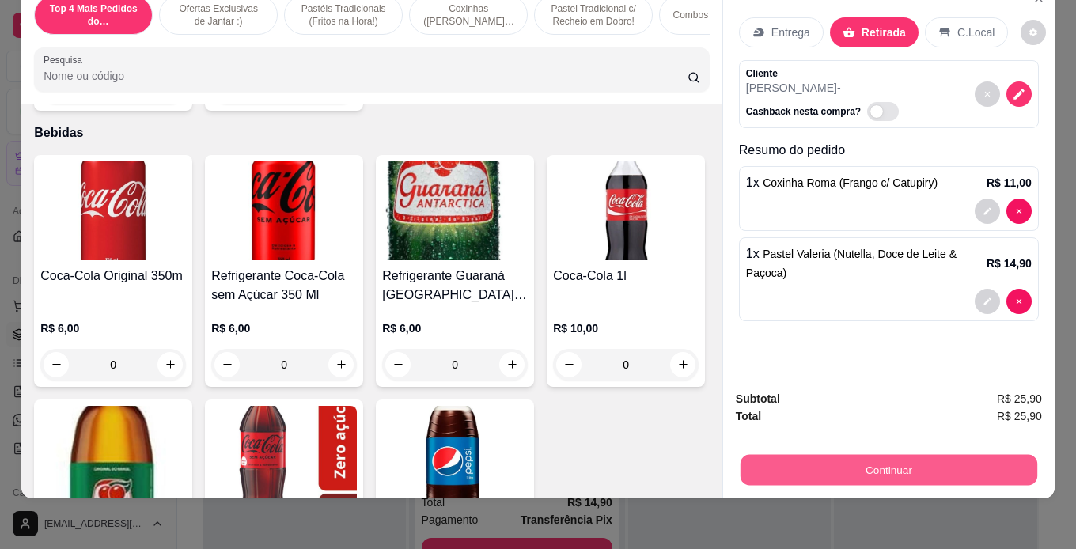
click at [904, 460] on button "Continuar" at bounding box center [888, 470] width 297 height 31
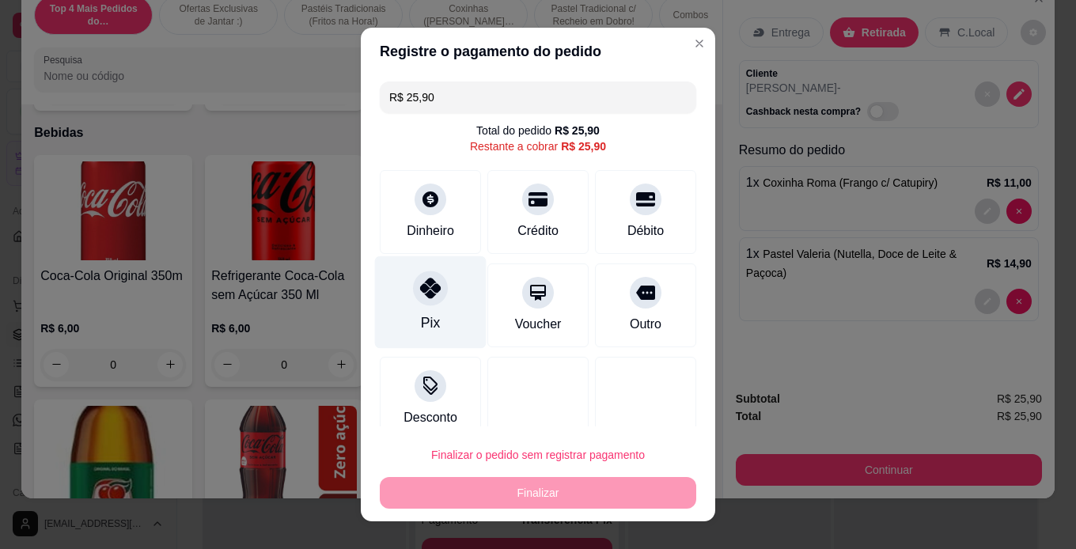
click at [431, 308] on div "Pix" at bounding box center [431, 301] width 112 height 93
type input "R$ 0,00"
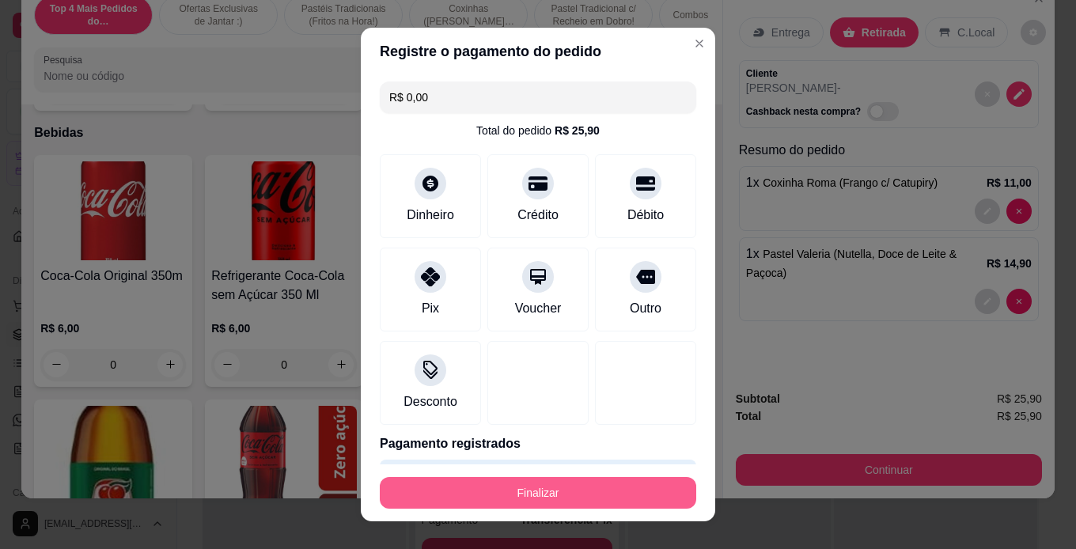
click at [463, 502] on button "Finalizar" at bounding box center [538, 493] width 316 height 32
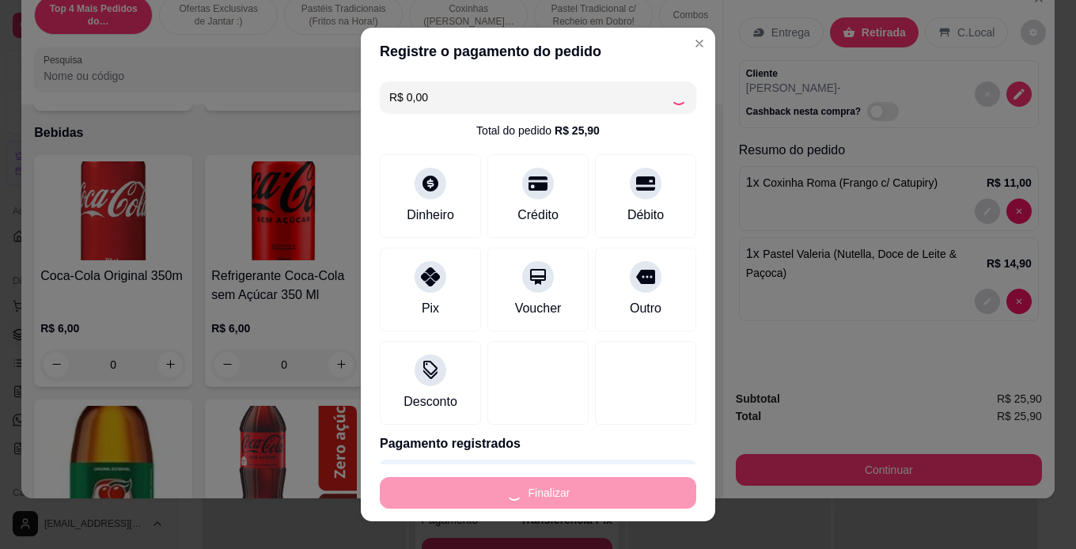
type input "0"
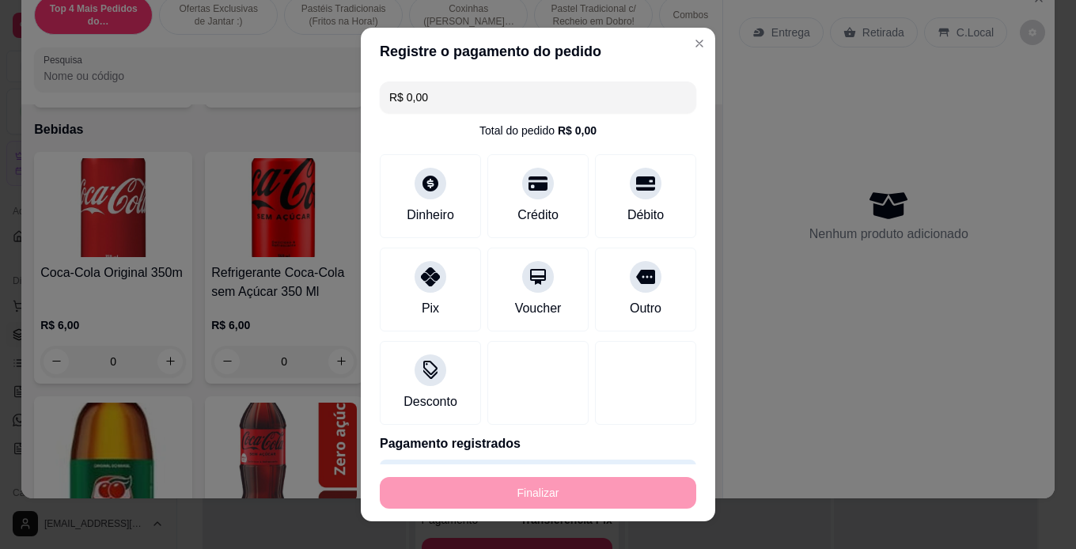
type input "-R$ 25,90"
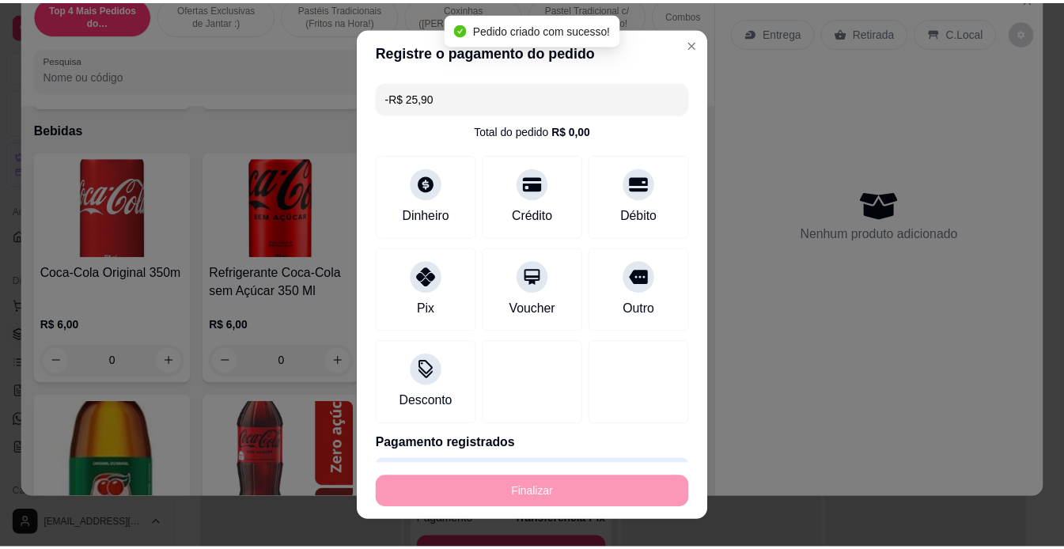
scroll to position [5772, 0]
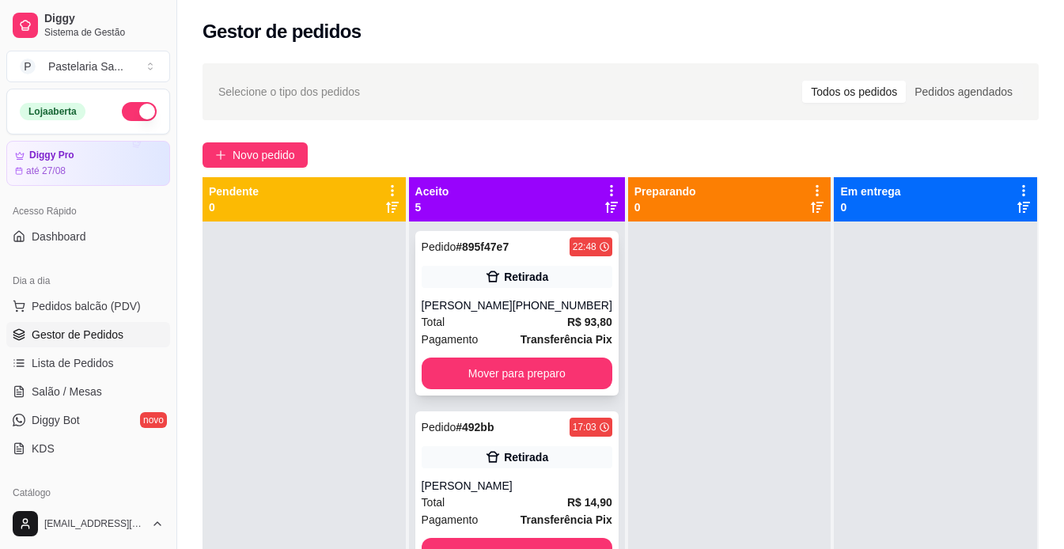
click at [469, 312] on div "[PERSON_NAME]" at bounding box center [467, 305] width 91 height 16
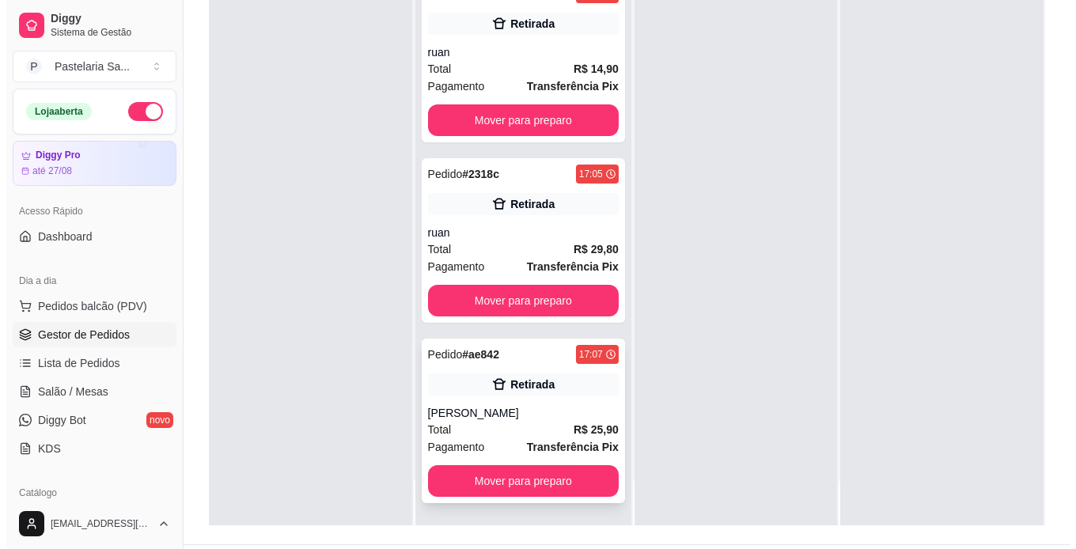
scroll to position [241, 0]
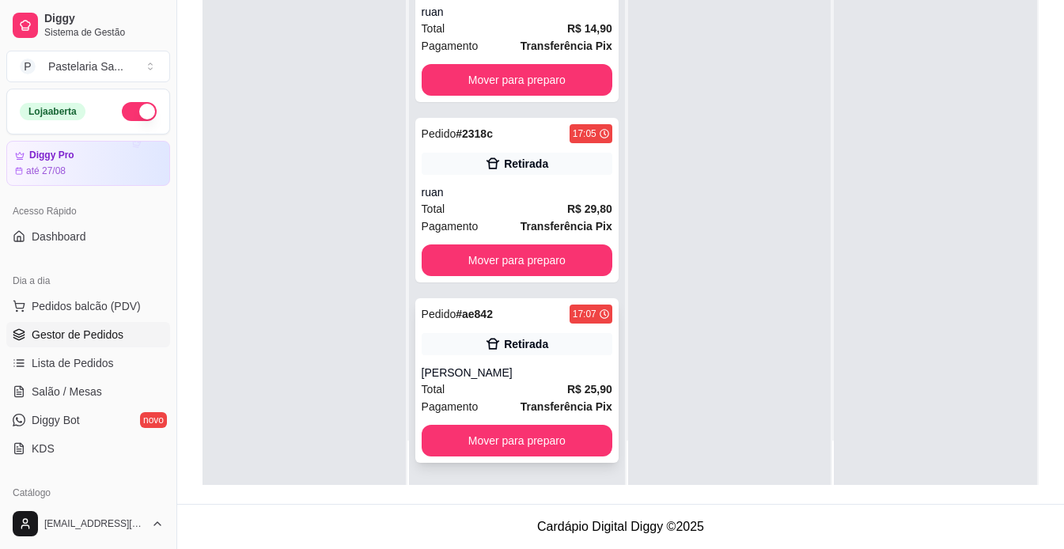
click at [520, 365] on div "[PERSON_NAME]" at bounding box center [517, 373] width 191 height 16
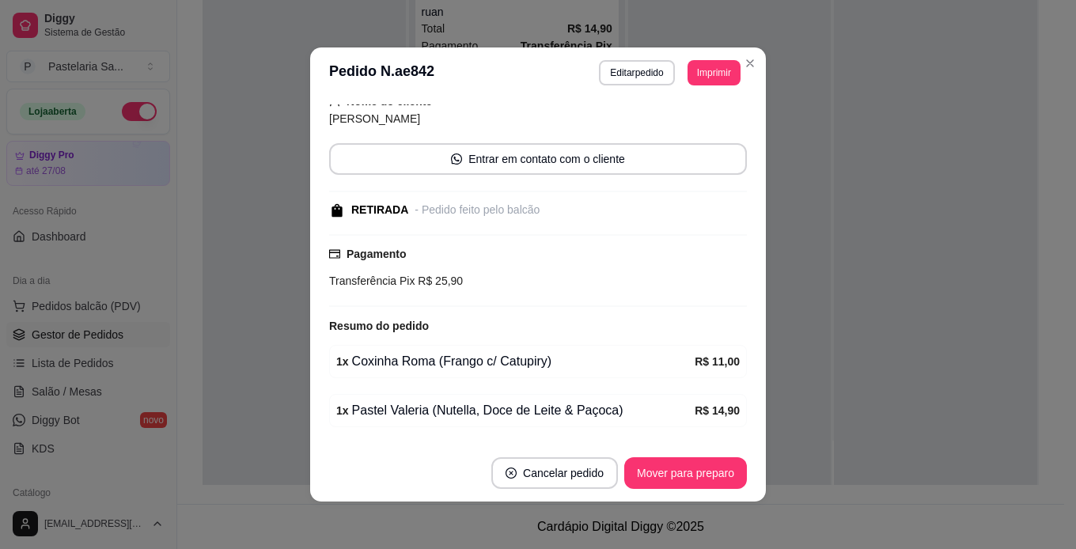
scroll to position [158, 0]
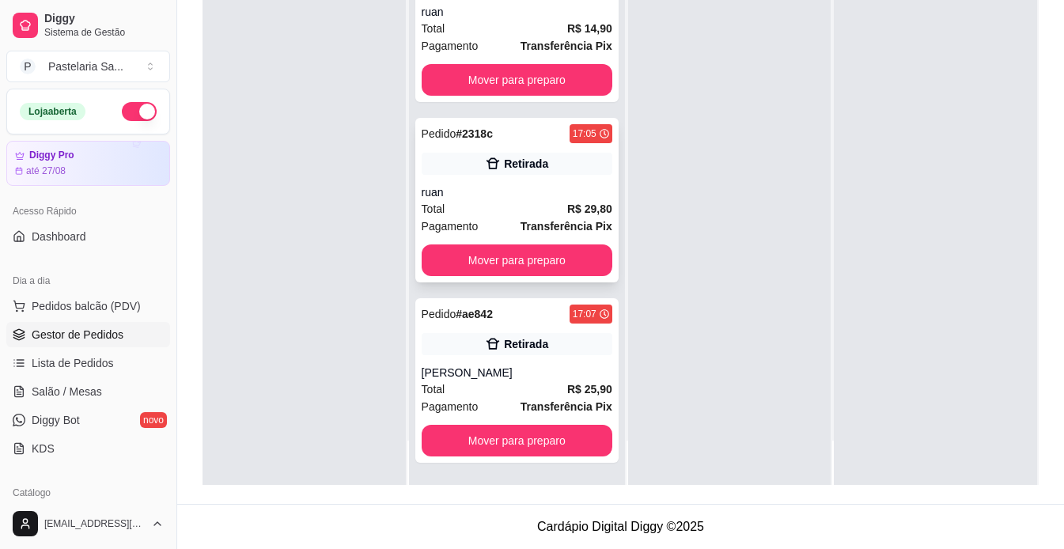
click at [498, 182] on div "Pedido # 2318c 17:05 Retirada ruan Total R$ 29,80 Pagamento Transferência Pix M…" at bounding box center [516, 200] width 203 height 165
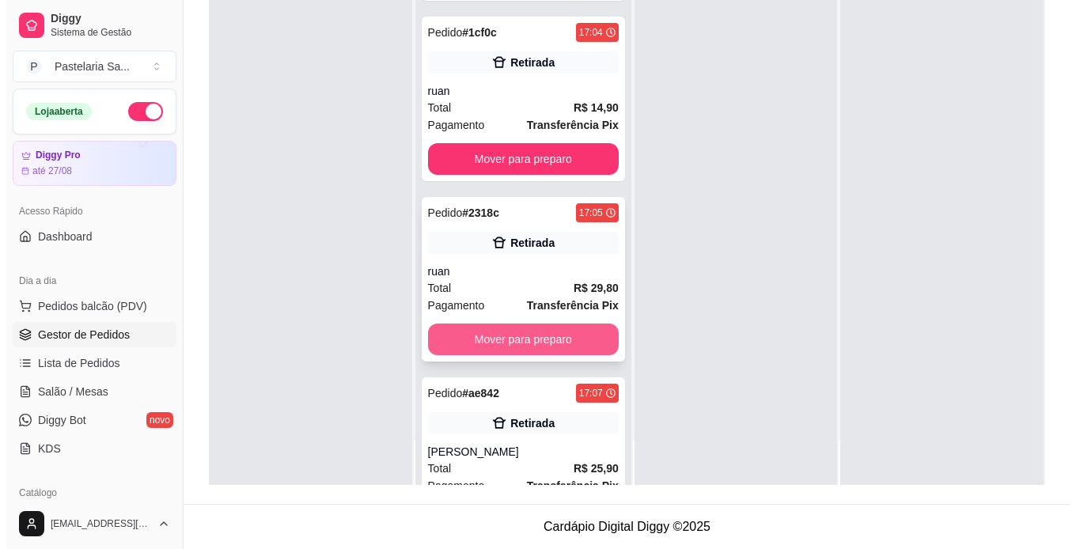
scroll to position [210, 0]
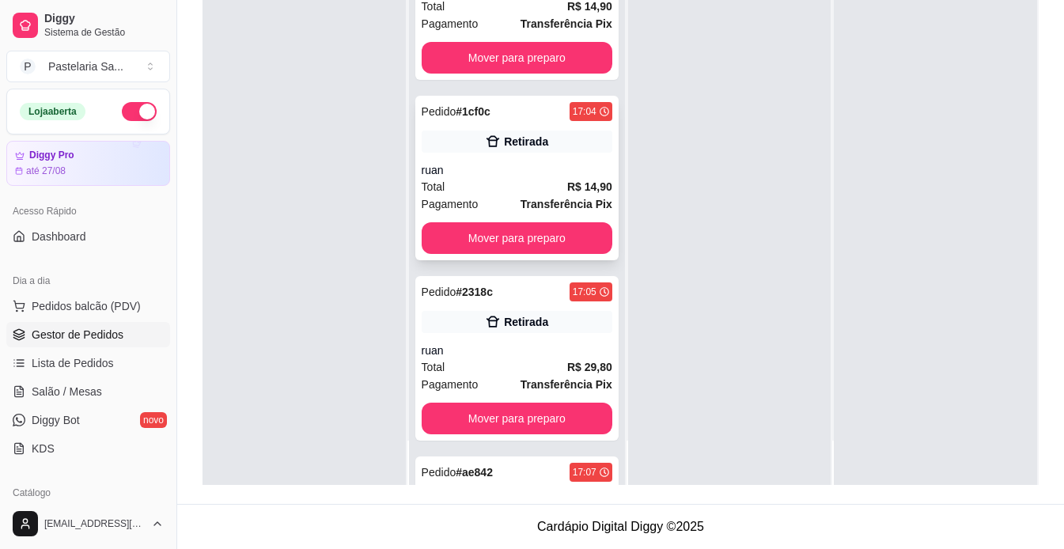
click at [518, 187] on div "Total R$ 14,90" at bounding box center [517, 186] width 191 height 17
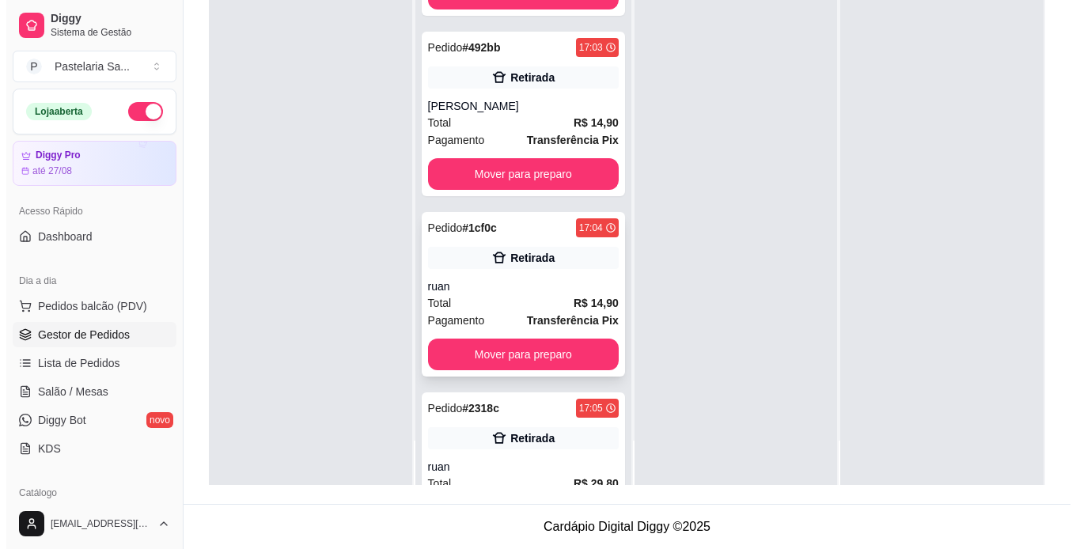
scroll to position [52, 0]
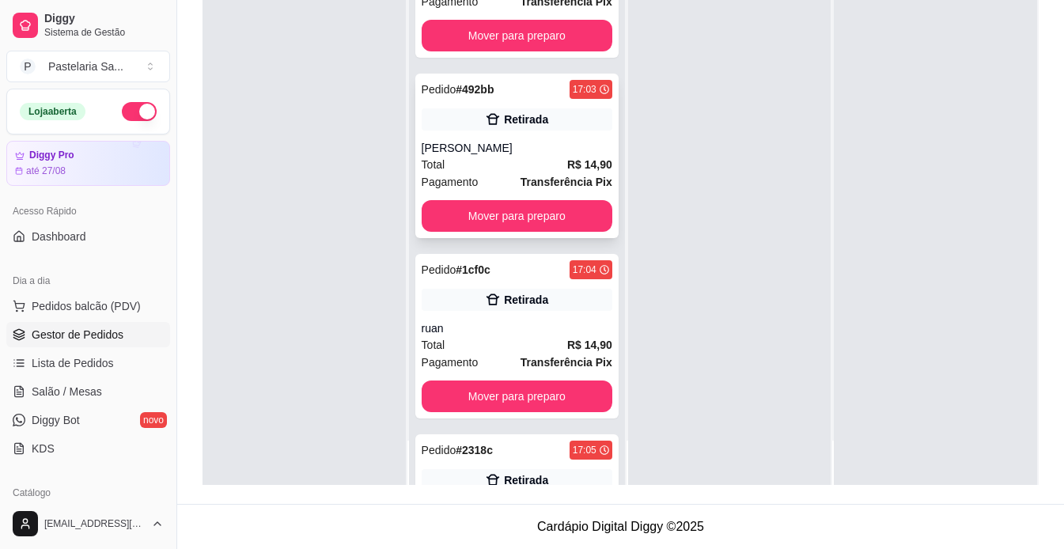
drag, startPoint x: 558, startPoint y: 154, endPoint x: 566, endPoint y: 153, distance: 8.8
click at [566, 153] on div "[PERSON_NAME]" at bounding box center [517, 148] width 191 height 16
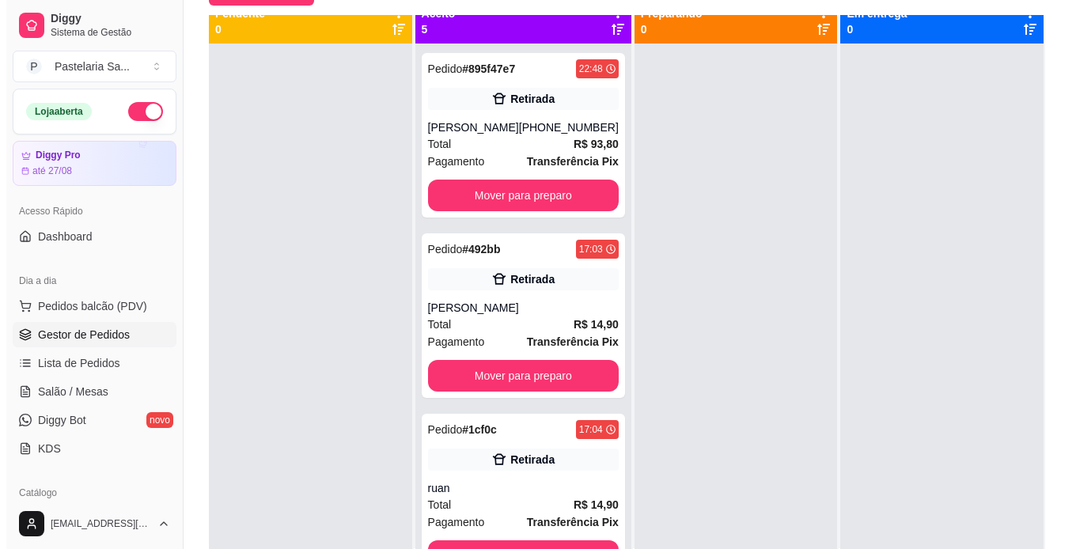
scroll to position [0, 0]
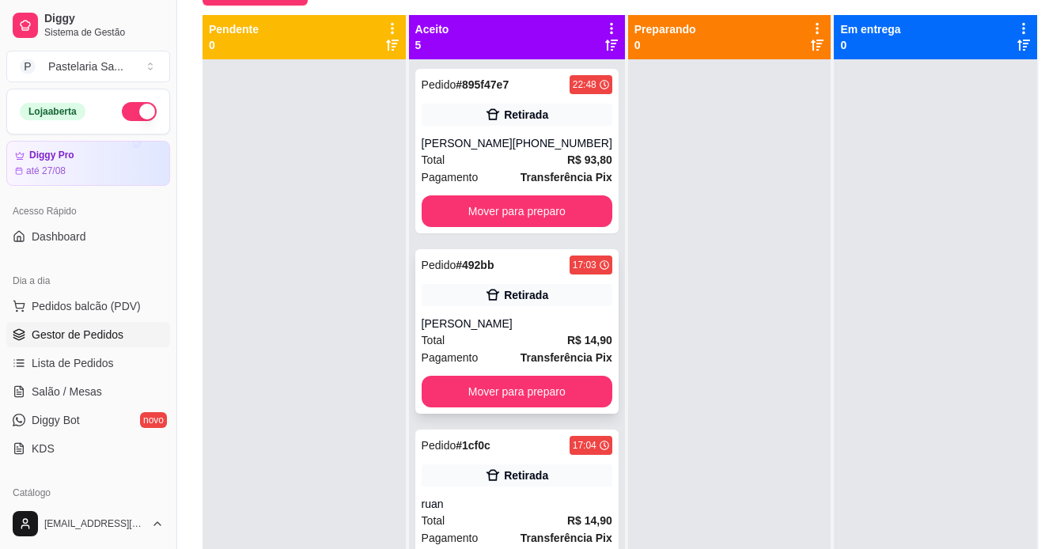
click at [537, 325] on div "[PERSON_NAME]" at bounding box center [517, 324] width 191 height 16
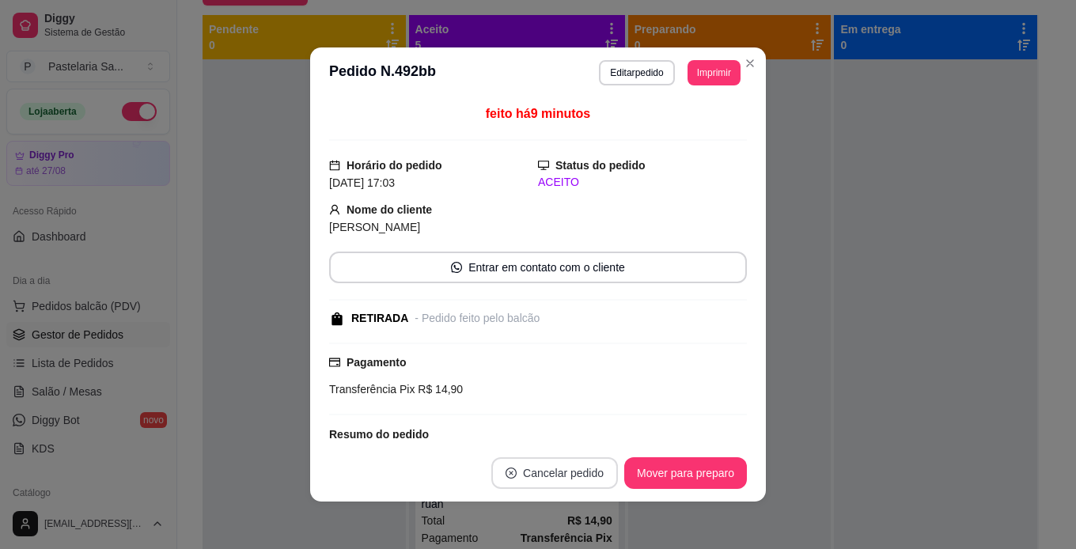
click at [516, 467] on button "Cancelar pedido" at bounding box center [554, 473] width 127 height 32
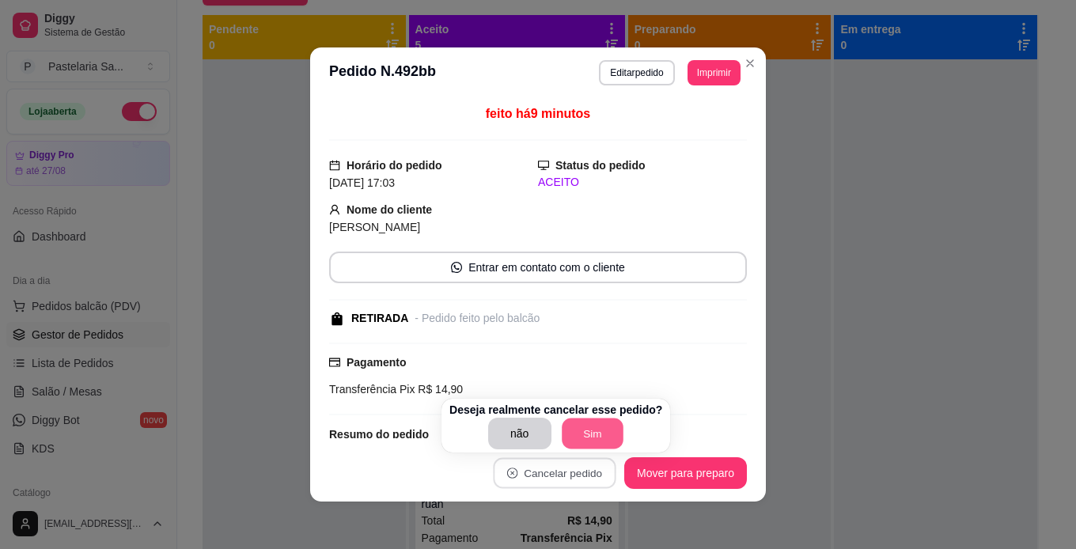
click at [590, 432] on button "Sim" at bounding box center [593, 433] width 62 height 31
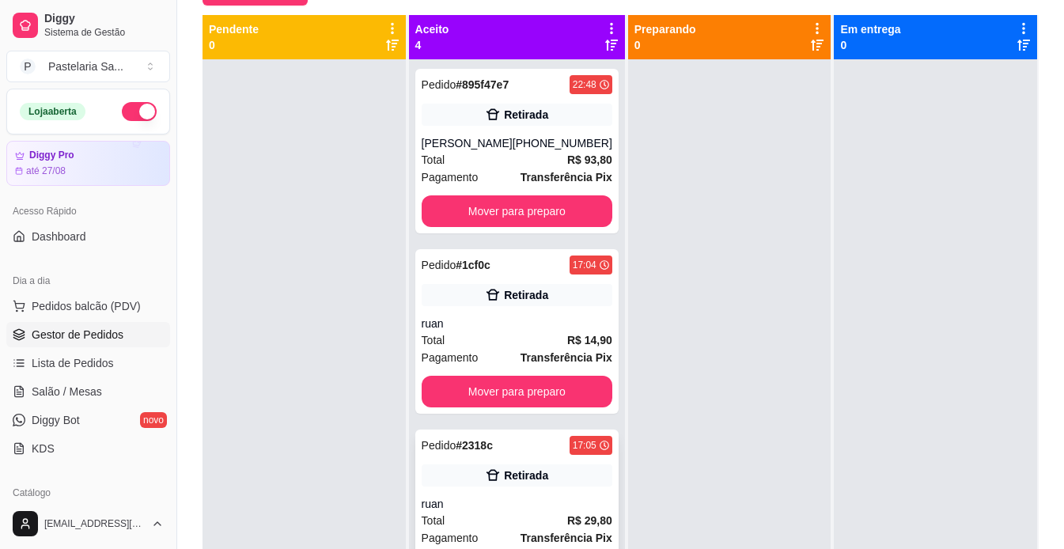
click at [526, 478] on div "Retirada" at bounding box center [526, 475] width 44 height 16
click at [474, 153] on div "Total R$ 93,80" at bounding box center [517, 159] width 191 height 17
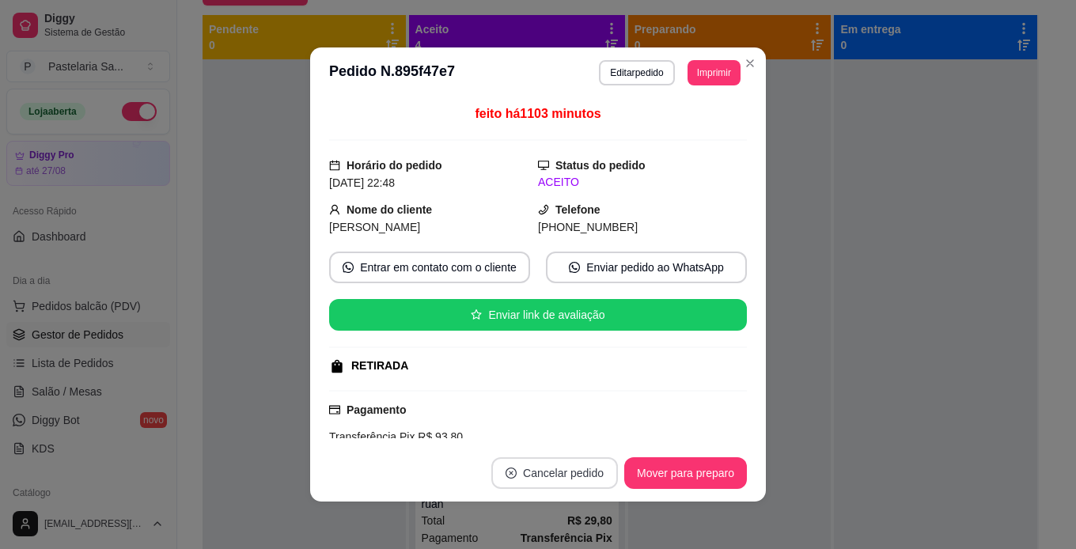
click at [549, 474] on button "Cancelar pedido" at bounding box center [554, 473] width 127 height 32
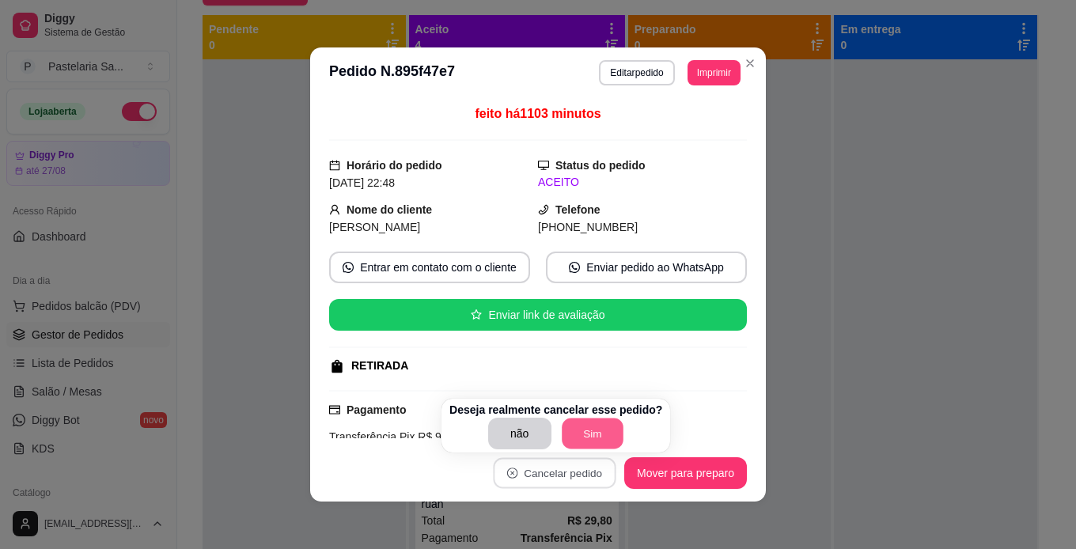
click at [586, 446] on button "Sim" at bounding box center [593, 433] width 62 height 31
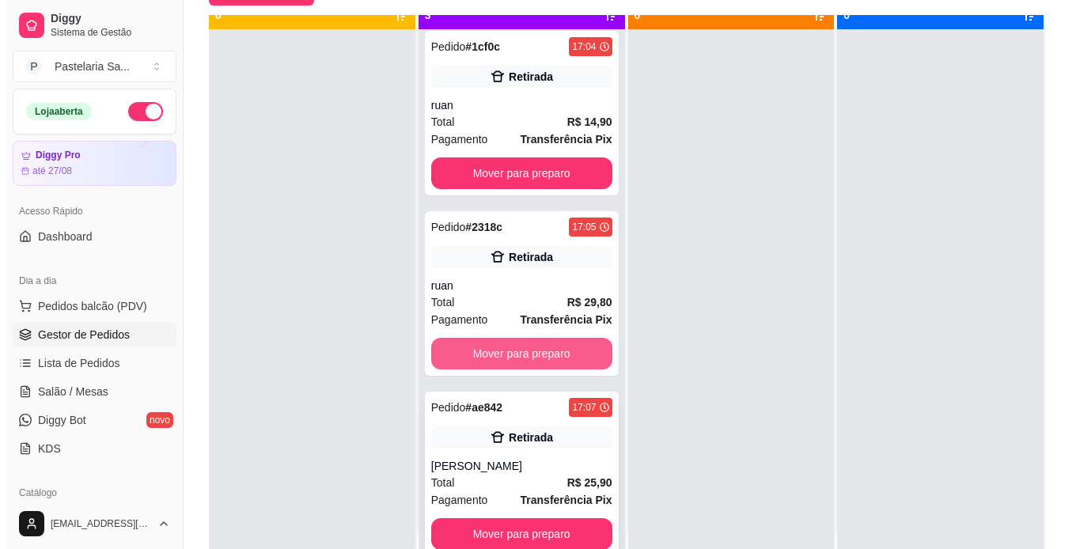
scroll to position [44, 0]
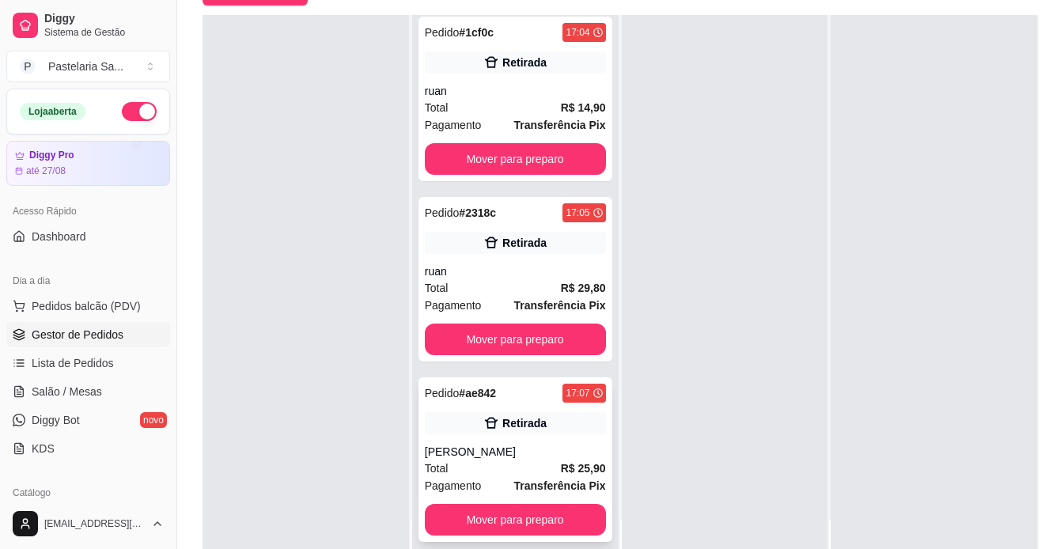
click at [473, 468] on div "Total R$ 25,90" at bounding box center [515, 468] width 181 height 17
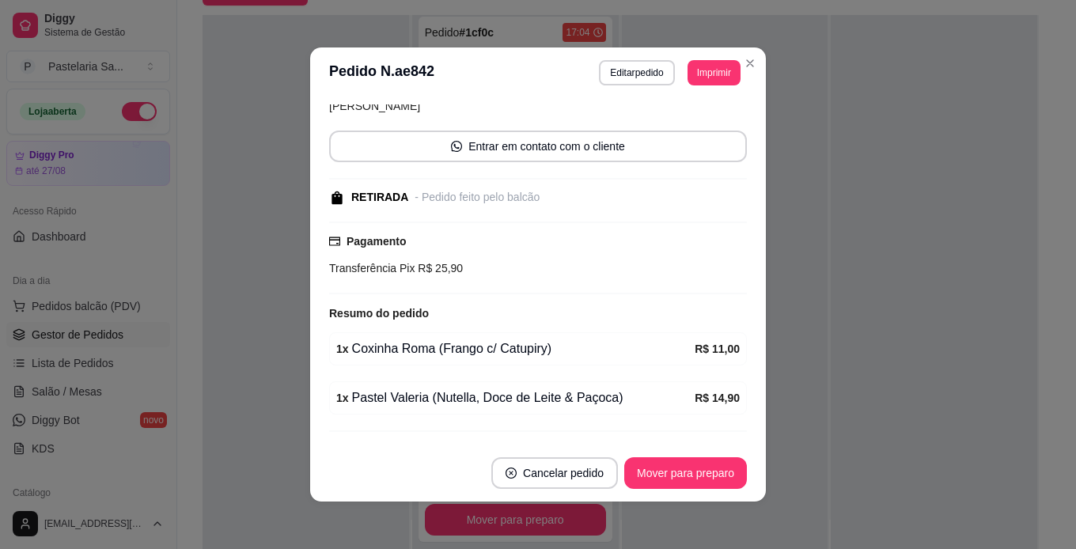
scroll to position [159, 0]
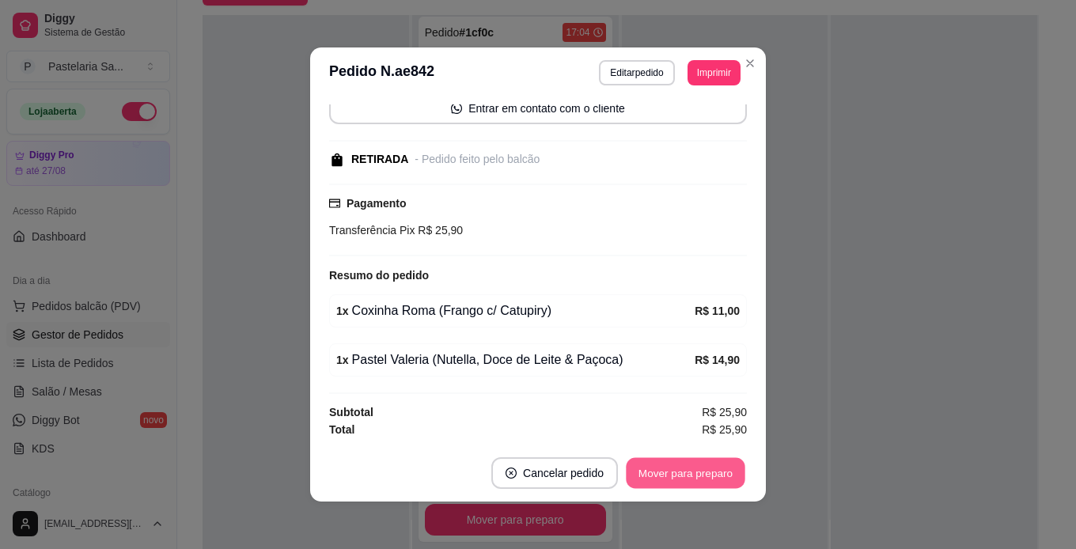
click at [685, 473] on button "Mover para preparo" at bounding box center [685, 473] width 119 height 31
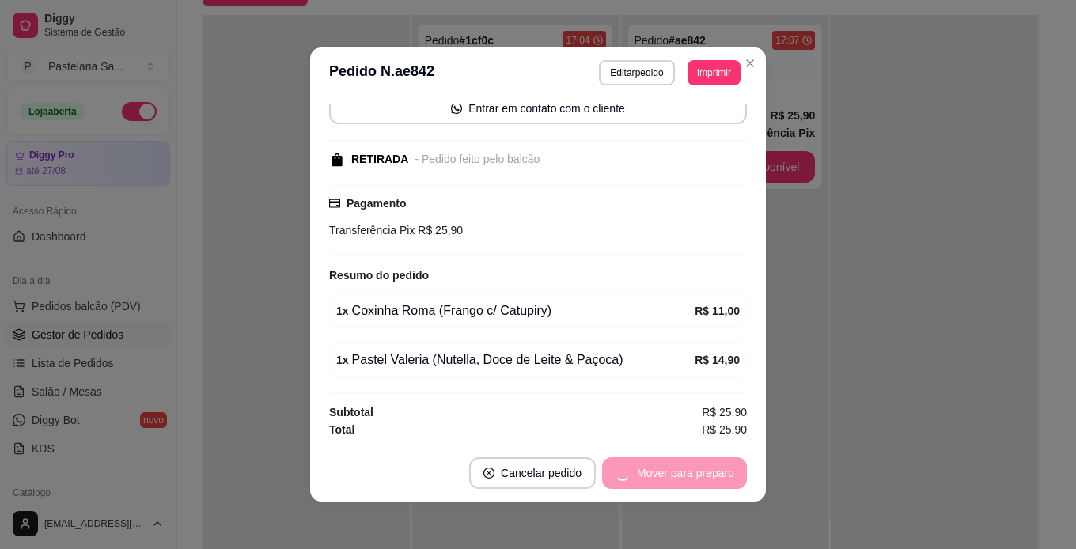
scroll to position [0, 0]
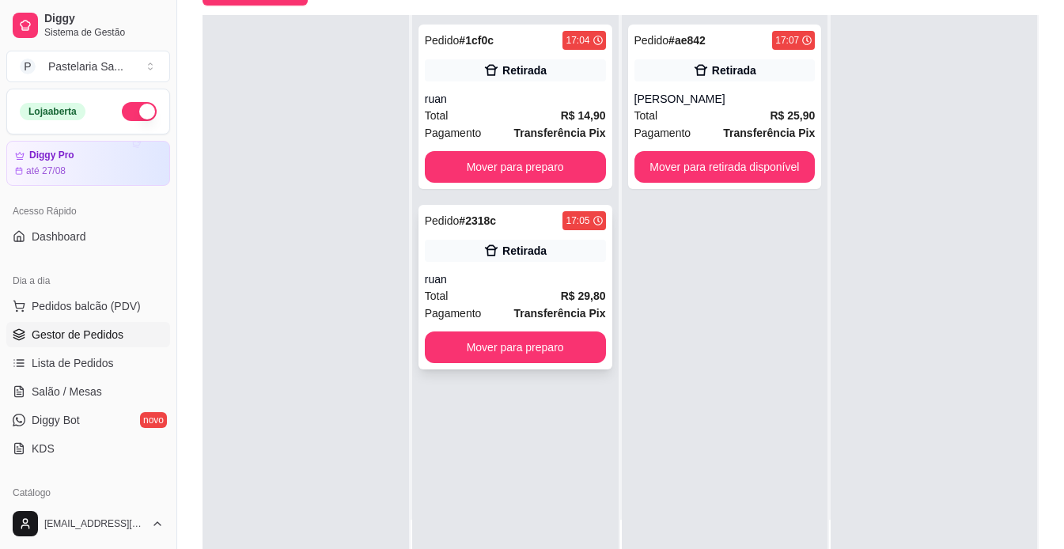
click at [534, 292] on div "Total R$ 29,80" at bounding box center [515, 295] width 181 height 17
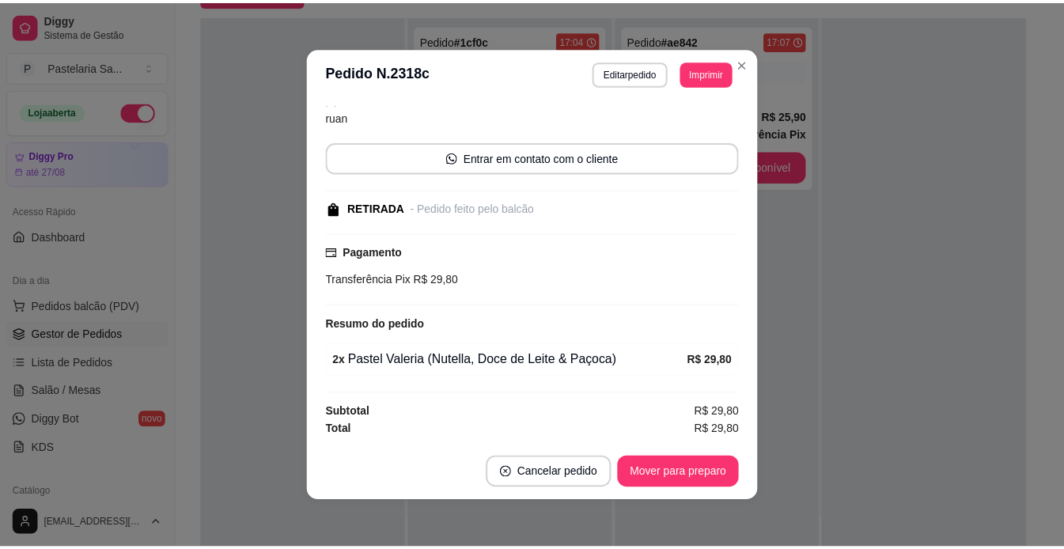
scroll to position [3, 0]
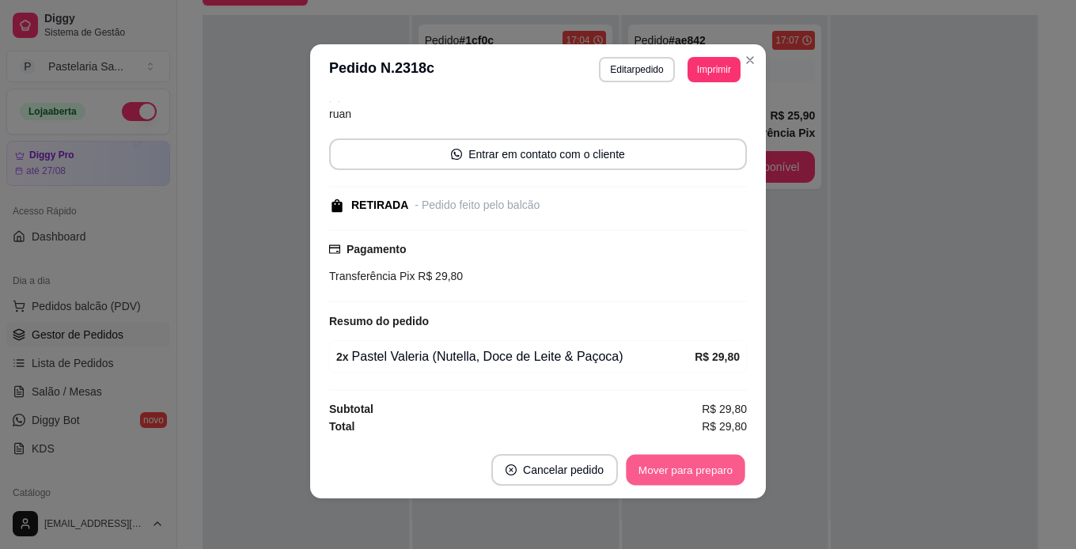
click at [656, 467] on button "Mover para preparo" at bounding box center [685, 470] width 119 height 31
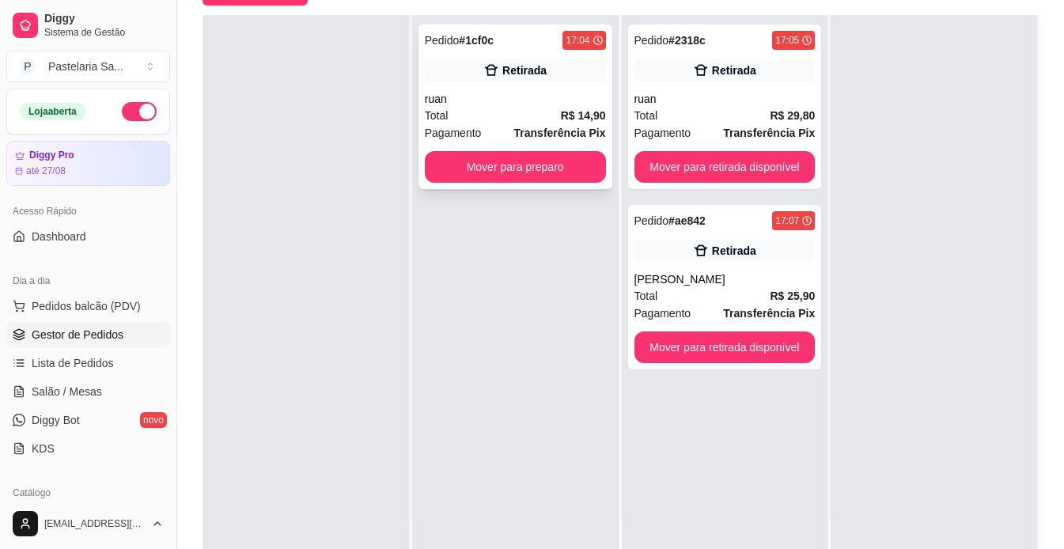
click at [442, 93] on div "ruan" at bounding box center [515, 99] width 181 height 16
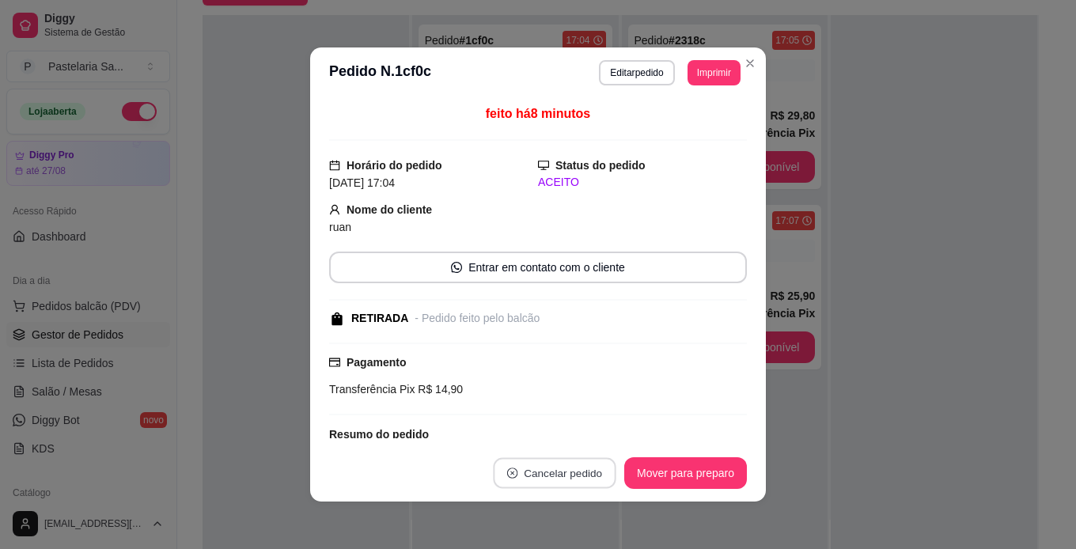
click at [587, 463] on button "Cancelar pedido" at bounding box center [554, 473] width 123 height 31
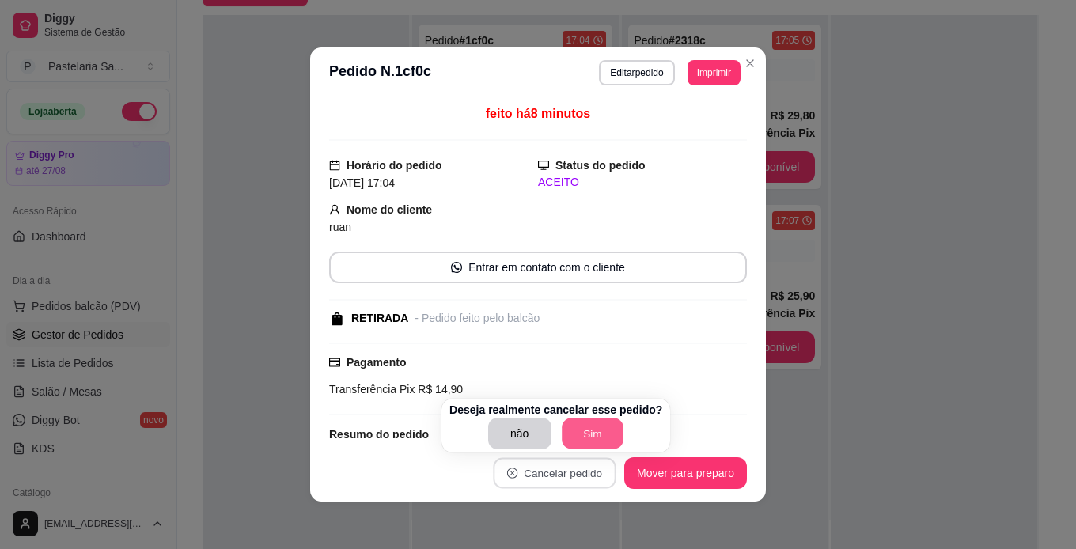
click at [577, 435] on button "Sim" at bounding box center [593, 433] width 62 height 31
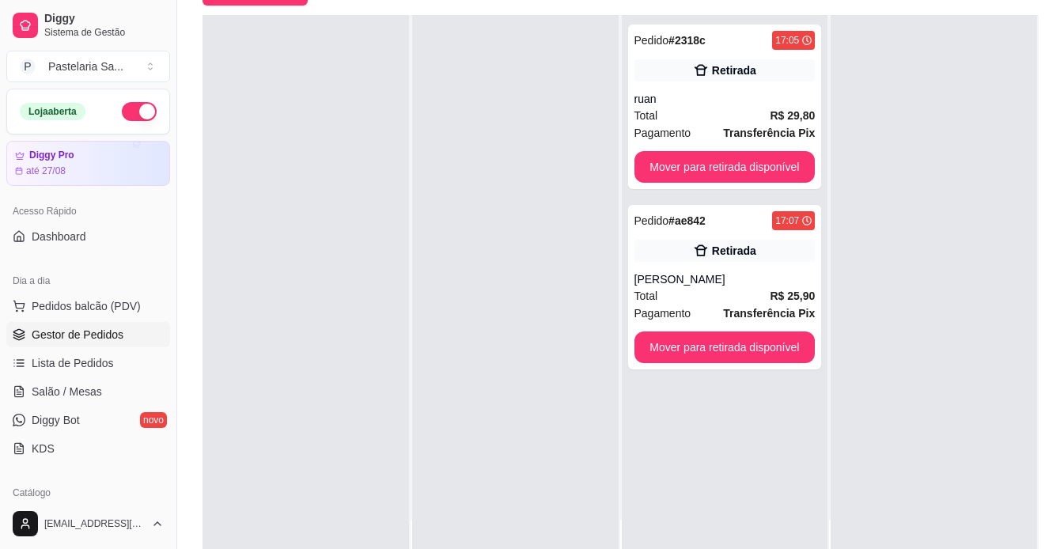
click at [112, 331] on span "Gestor de Pedidos" at bounding box center [78, 335] width 92 height 16
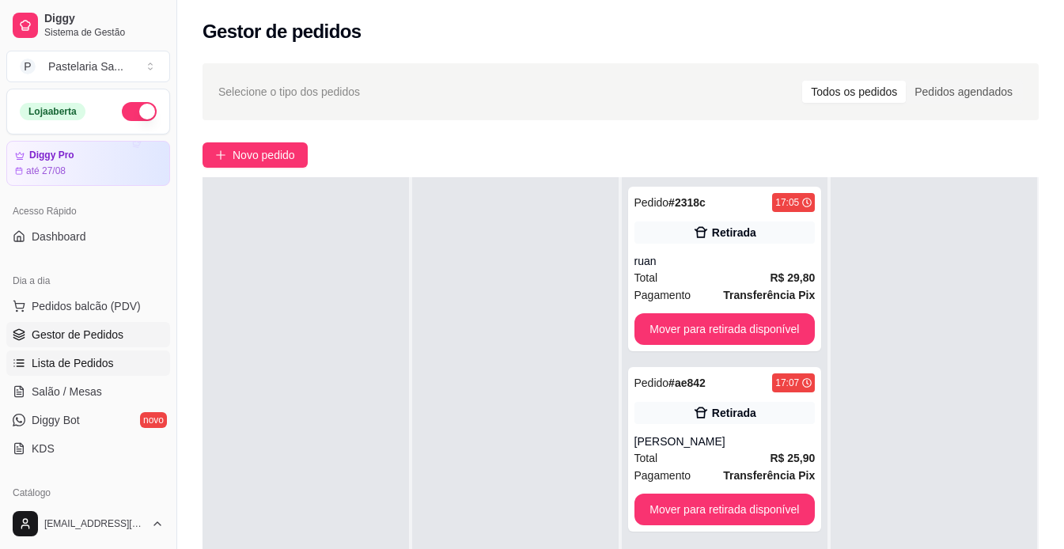
click at [97, 358] on span "Lista de Pedidos" at bounding box center [73, 363] width 82 height 16
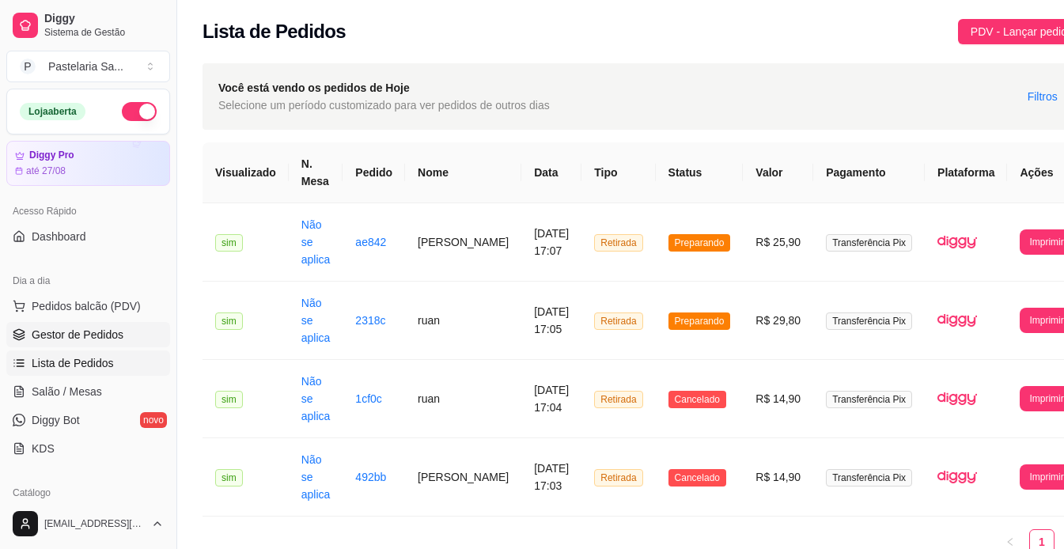
click at [96, 339] on span "Gestor de Pedidos" at bounding box center [78, 335] width 92 height 16
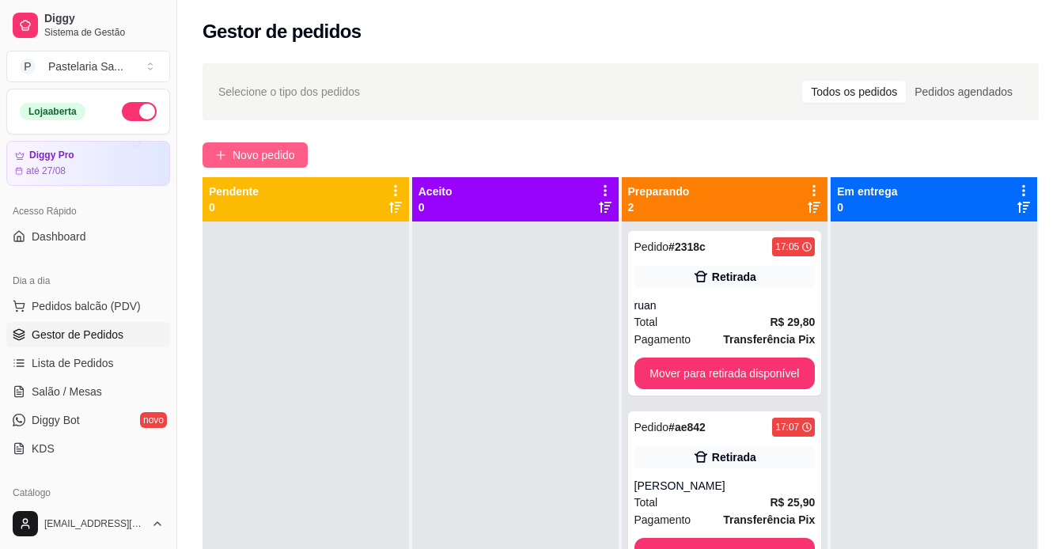
click at [267, 157] on span "Novo pedido" at bounding box center [264, 154] width 62 height 17
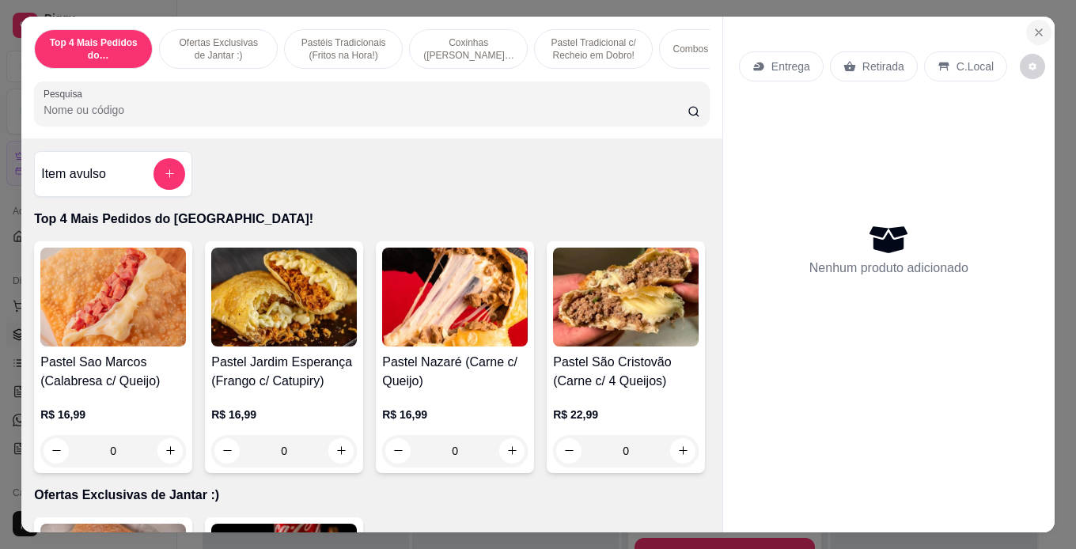
click at [1034, 27] on icon "Close" at bounding box center [1038, 32] width 13 height 13
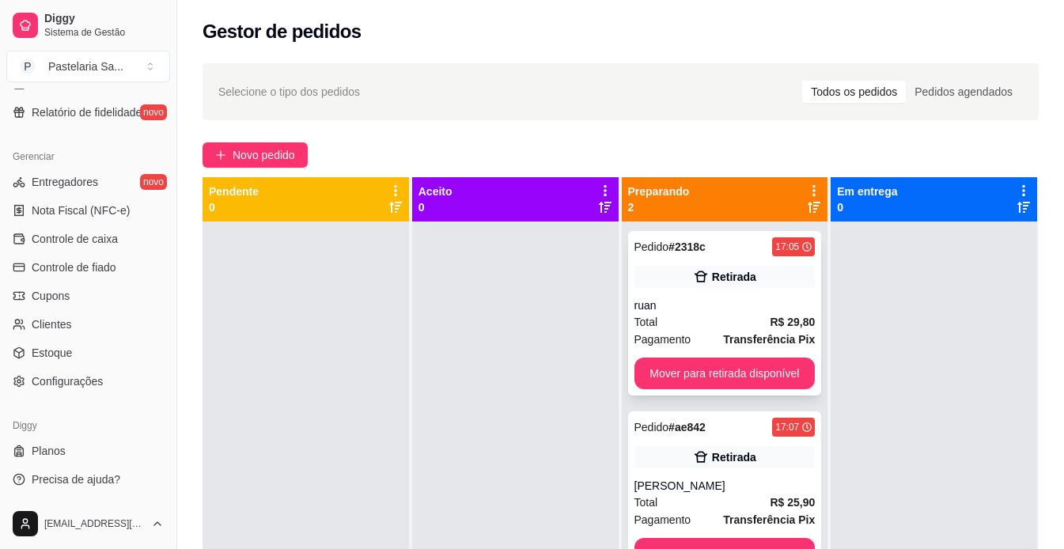
click at [714, 266] on div "Retirada" at bounding box center [724, 277] width 181 height 22
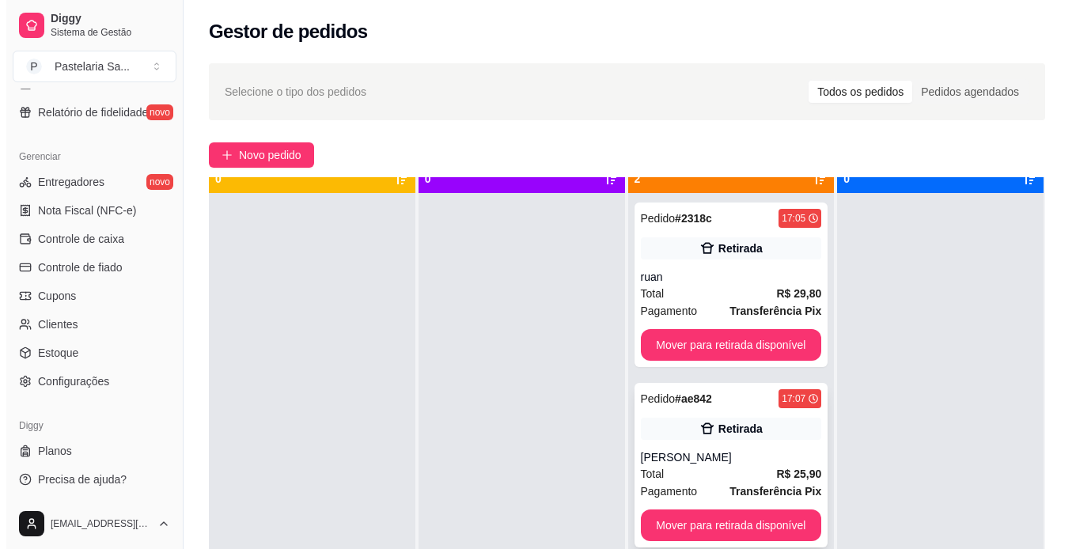
scroll to position [44, 0]
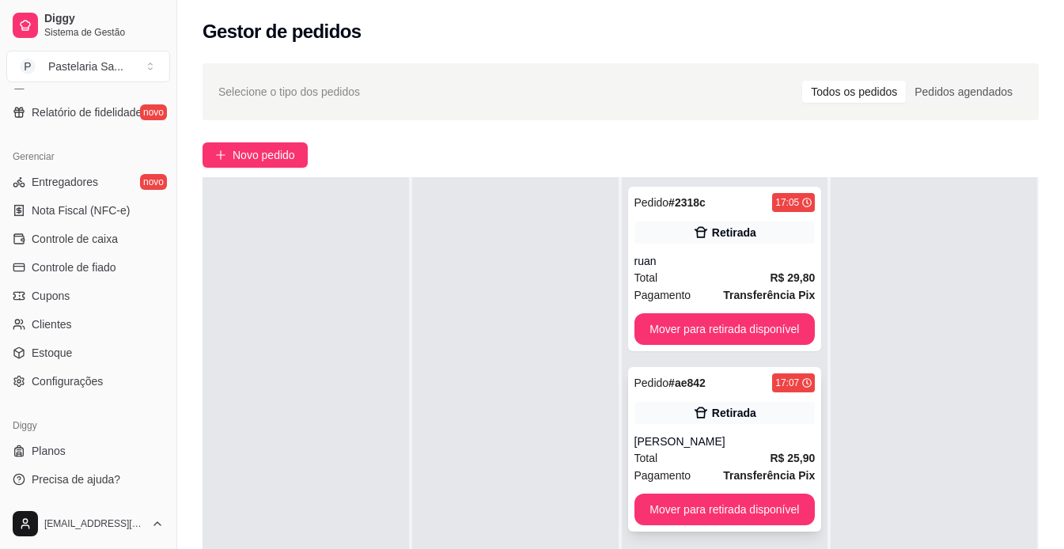
click at [694, 411] on icon at bounding box center [700, 412] width 13 height 11
